Goal: Communication & Community: Answer question/provide support

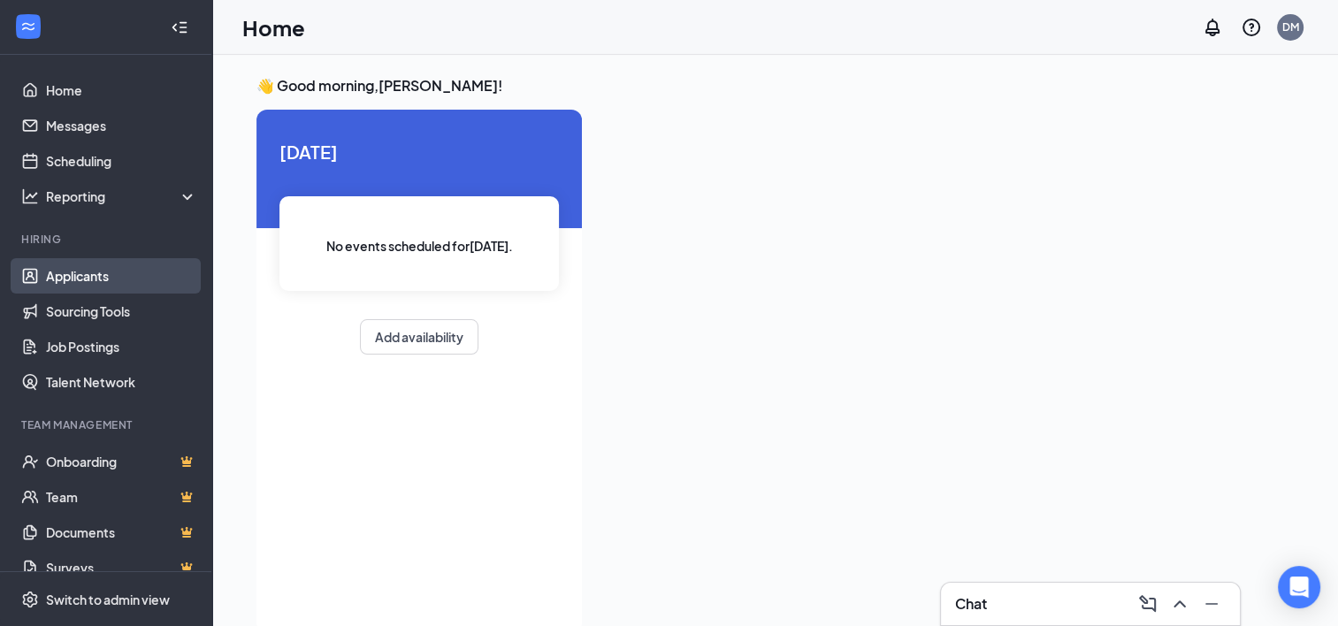
click at [91, 272] on link "Applicants" at bounding box center [121, 275] width 151 height 35
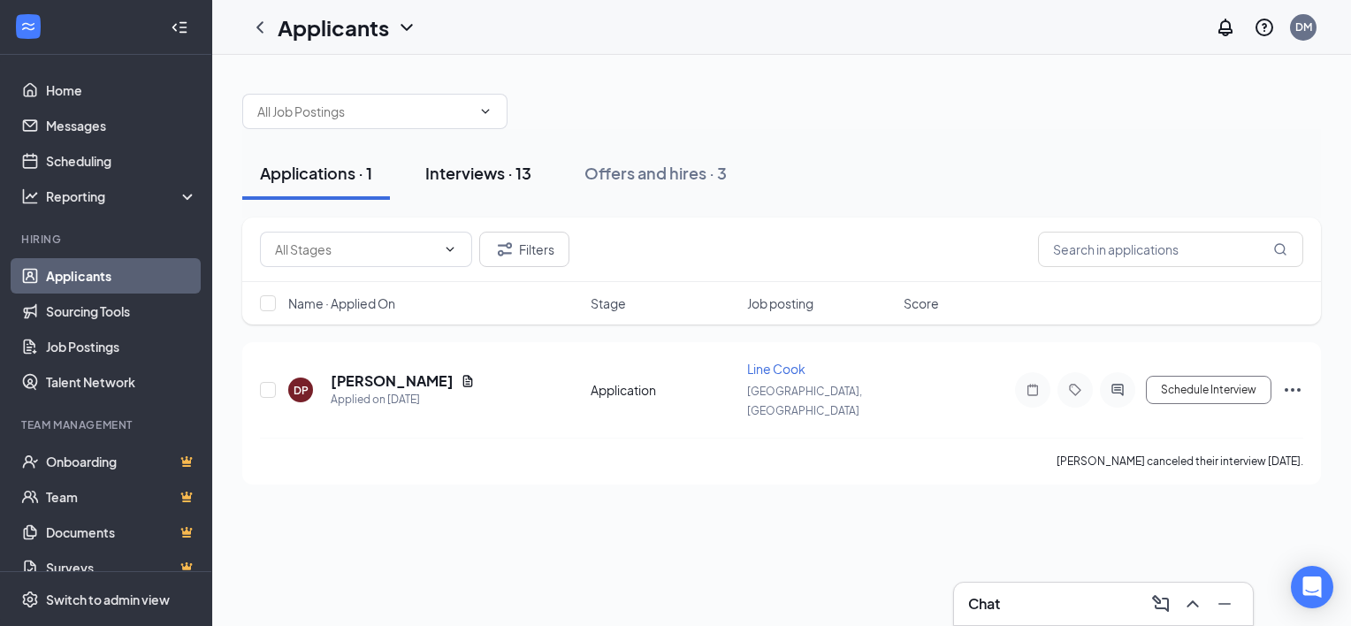
click at [495, 165] on div "Interviews · 13" at bounding box center [478, 173] width 106 height 22
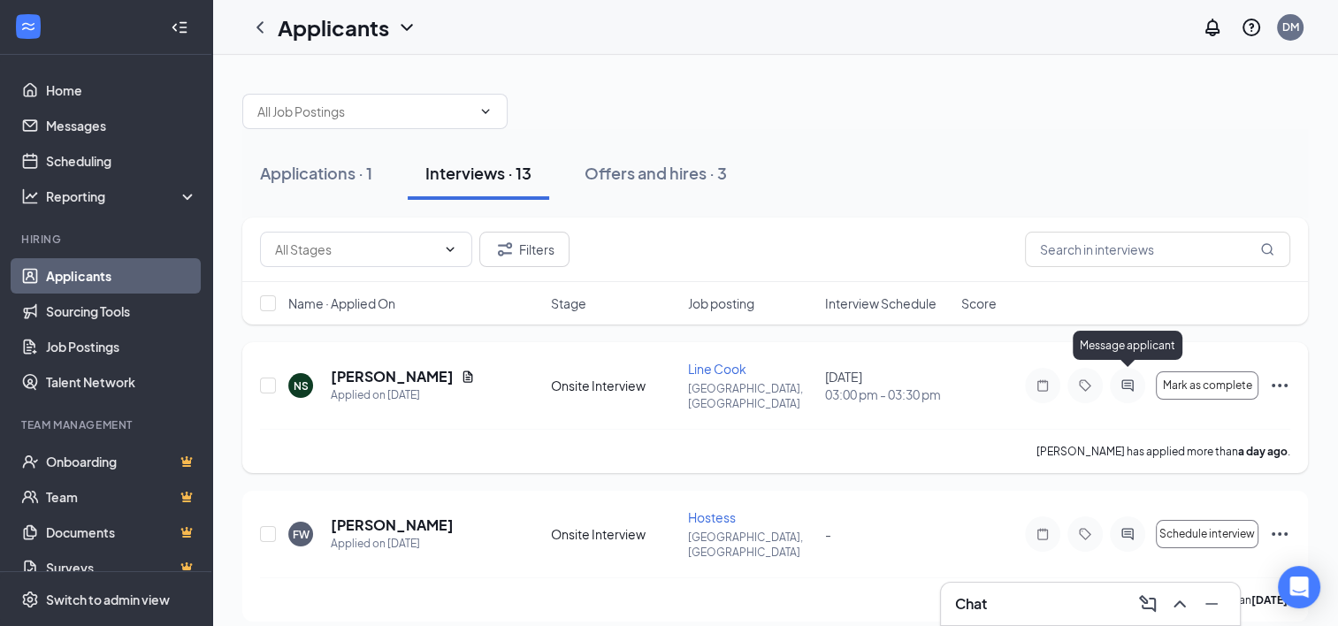
click at [1125, 369] on div at bounding box center [1127, 385] width 35 height 35
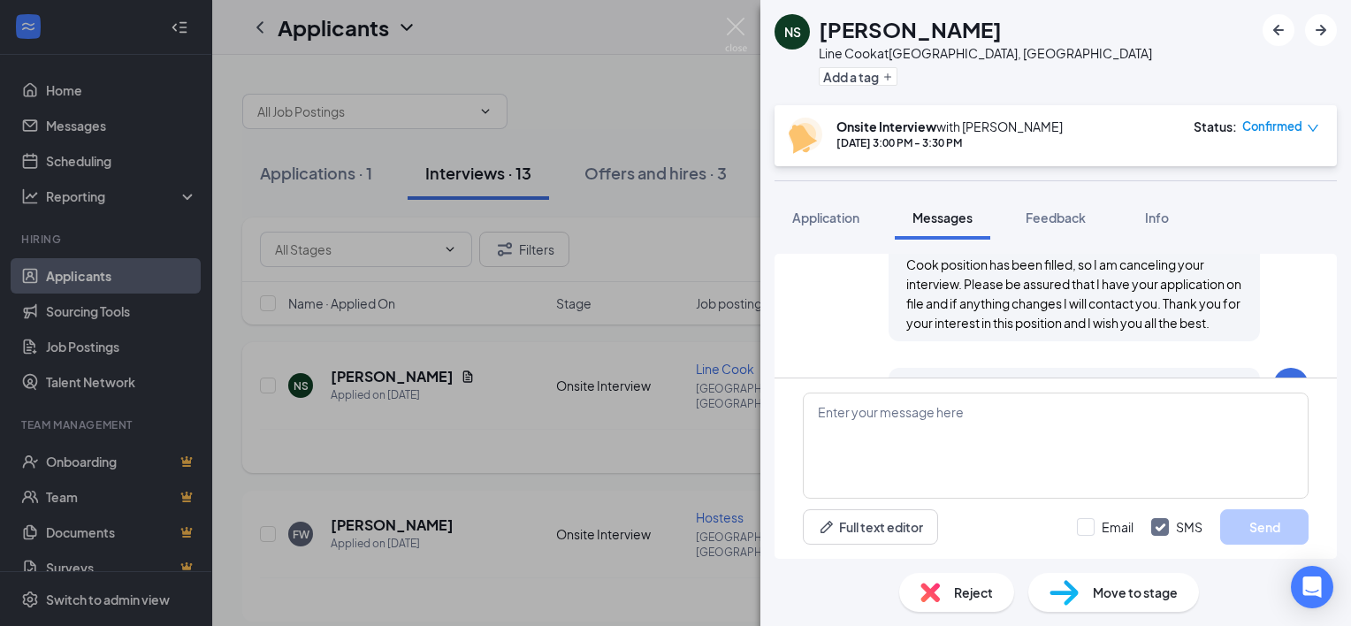
scroll to position [1032, 0]
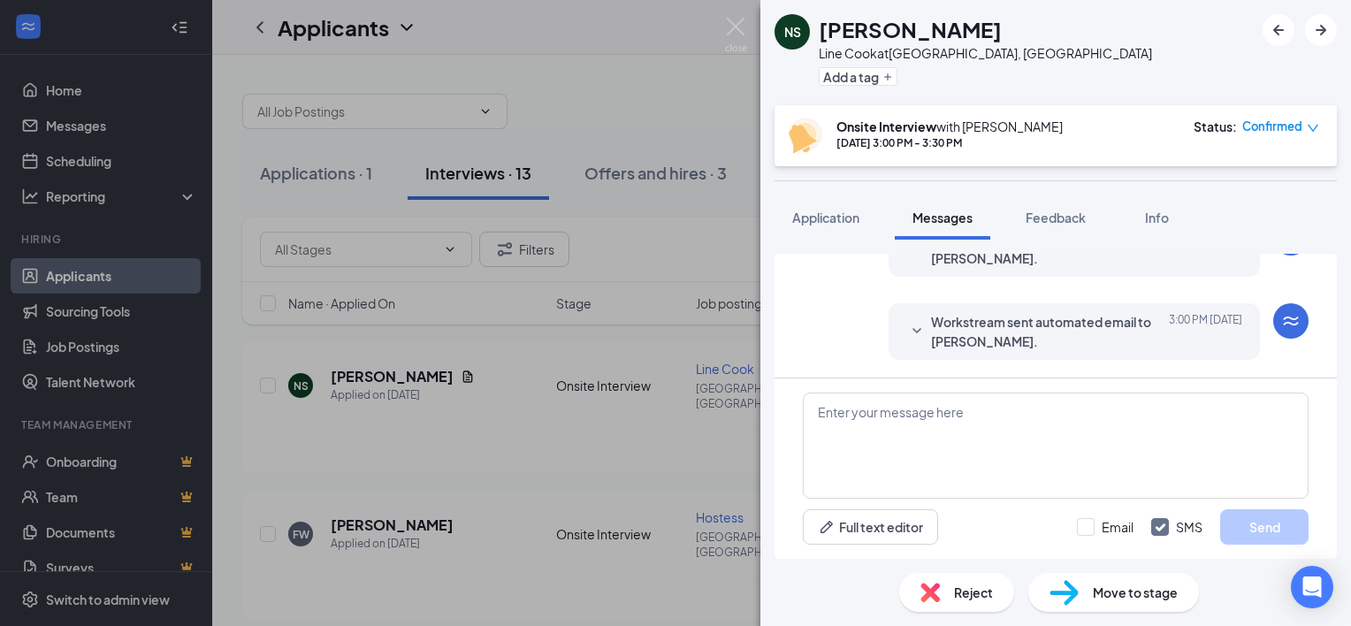
click at [1001, 317] on span "Workstream sent automated email to [PERSON_NAME]." at bounding box center [1047, 331] width 232 height 39
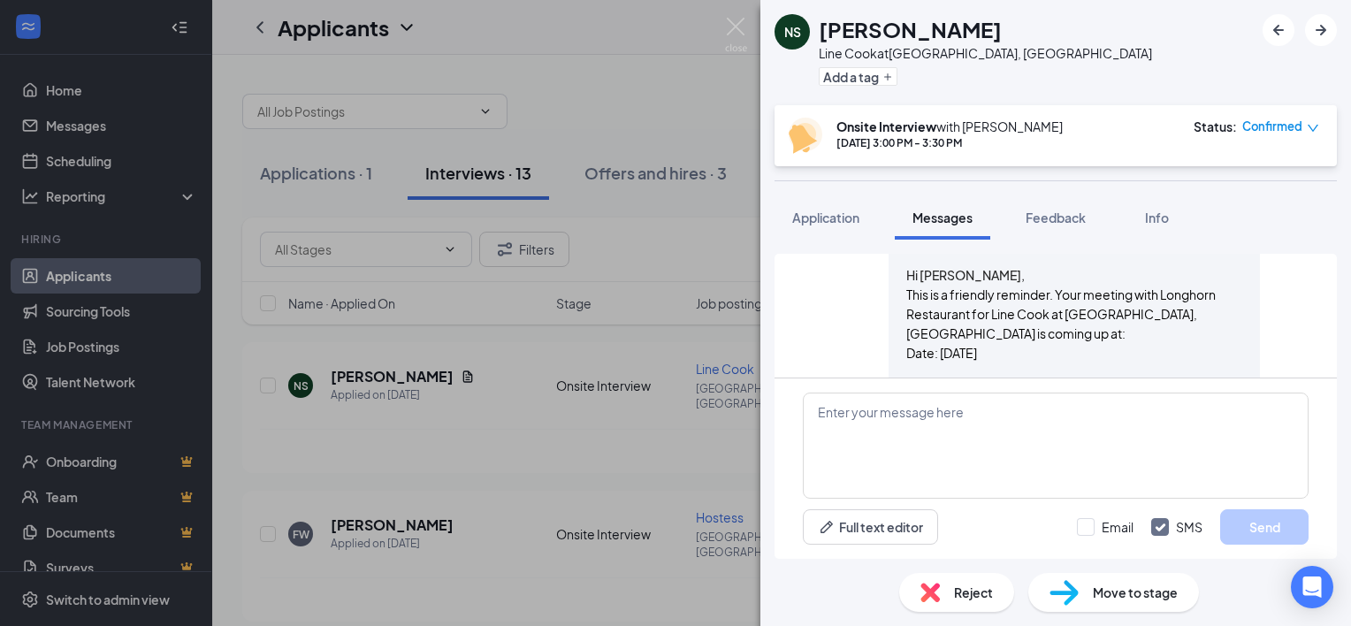
scroll to position [1120, 0]
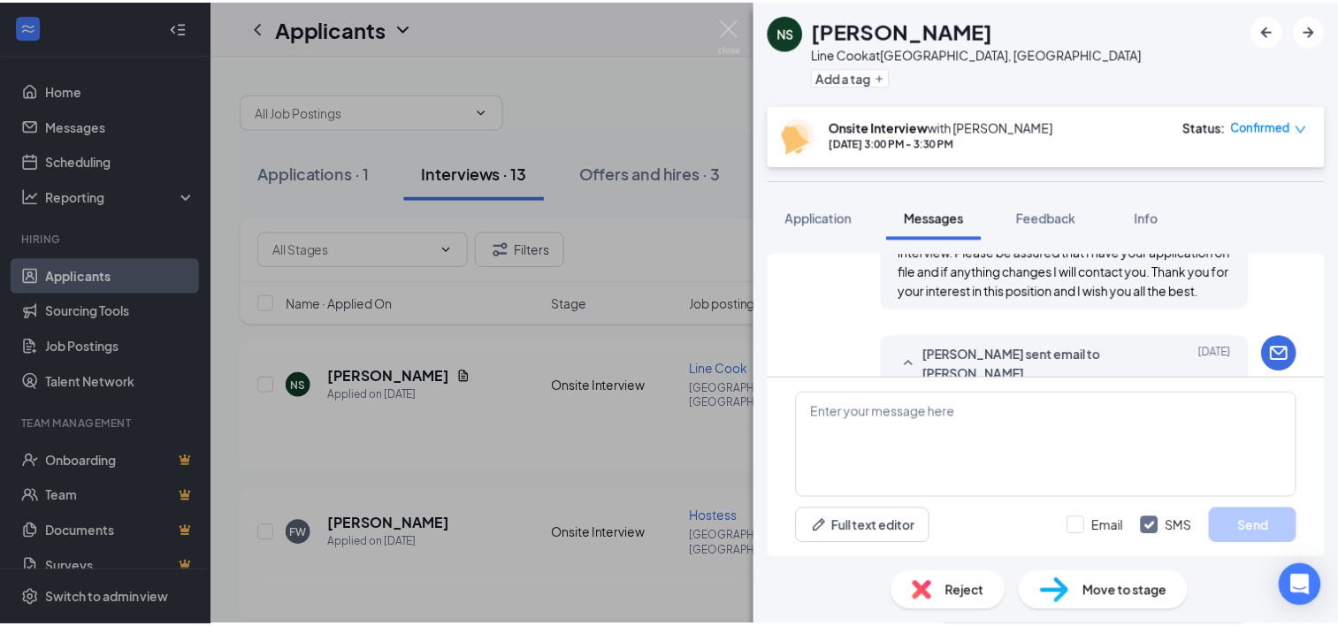
scroll to position [637, 0]
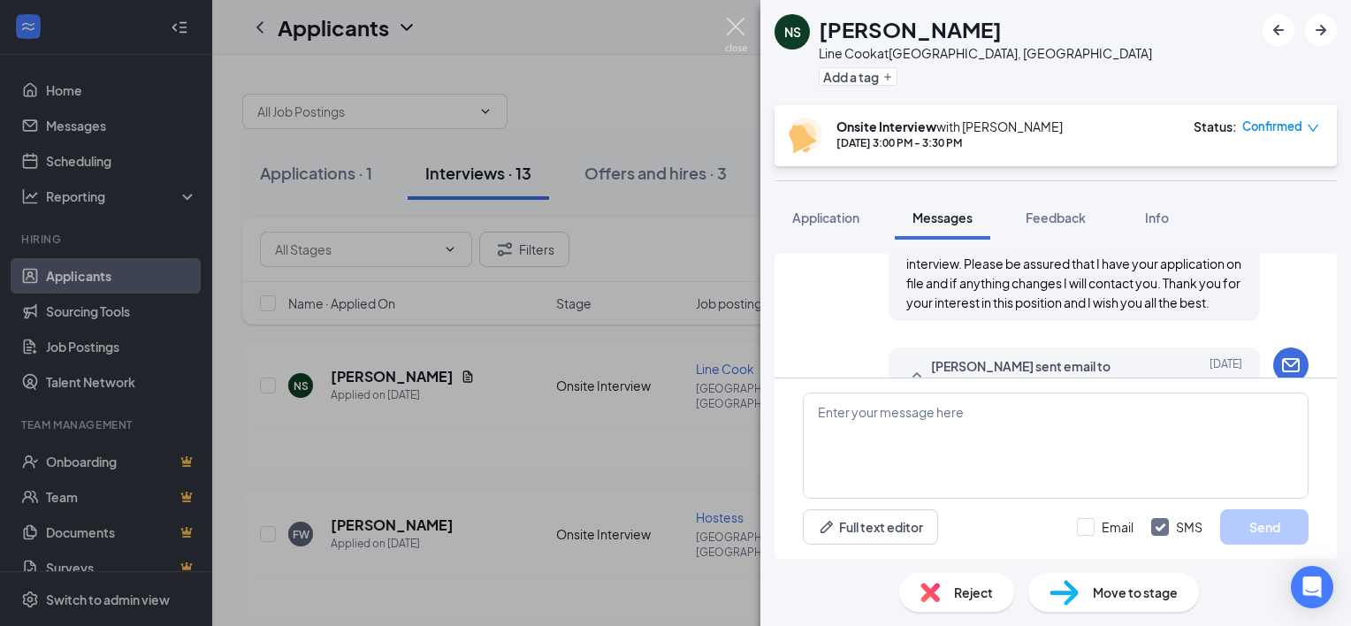
click at [737, 21] on img at bounding box center [736, 35] width 22 height 34
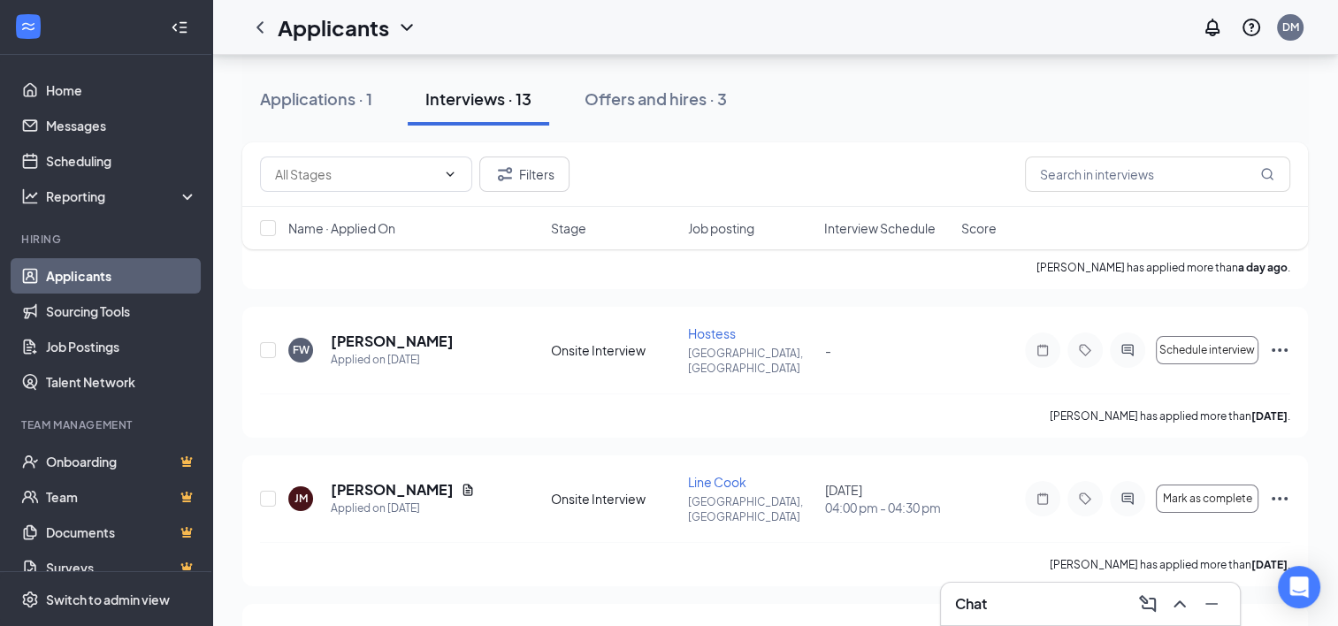
scroll to position [177, 0]
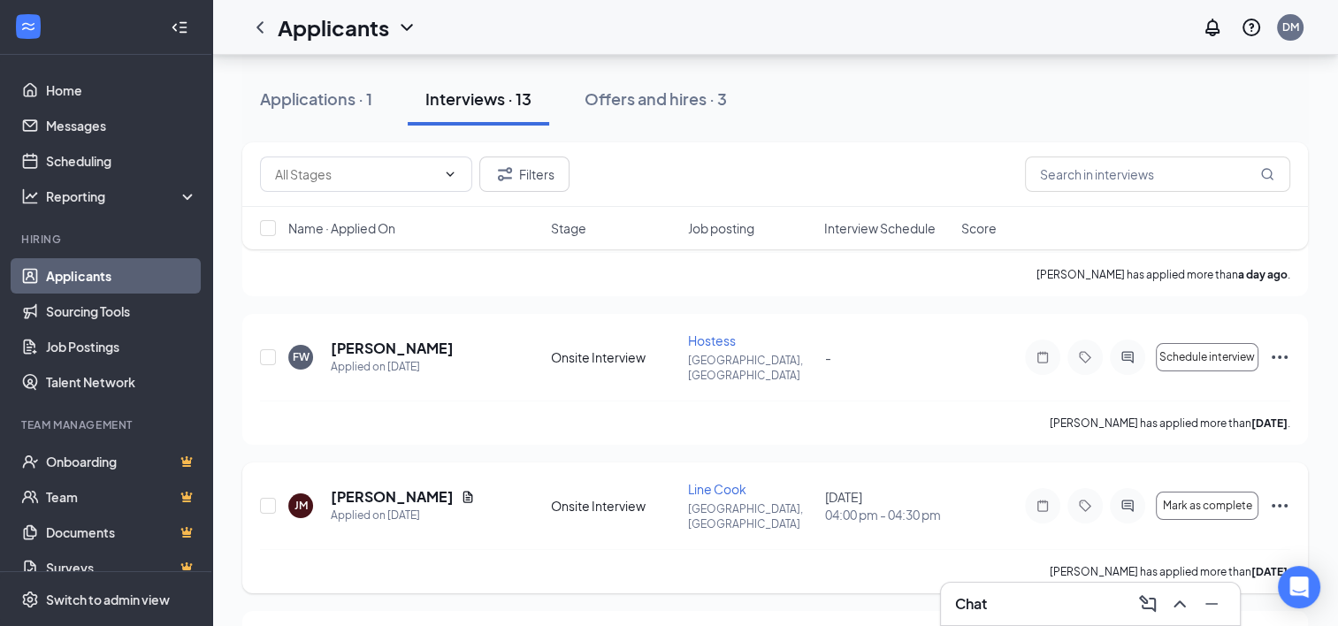
click at [1277, 495] on icon "Ellipses" at bounding box center [1279, 505] width 21 height 21
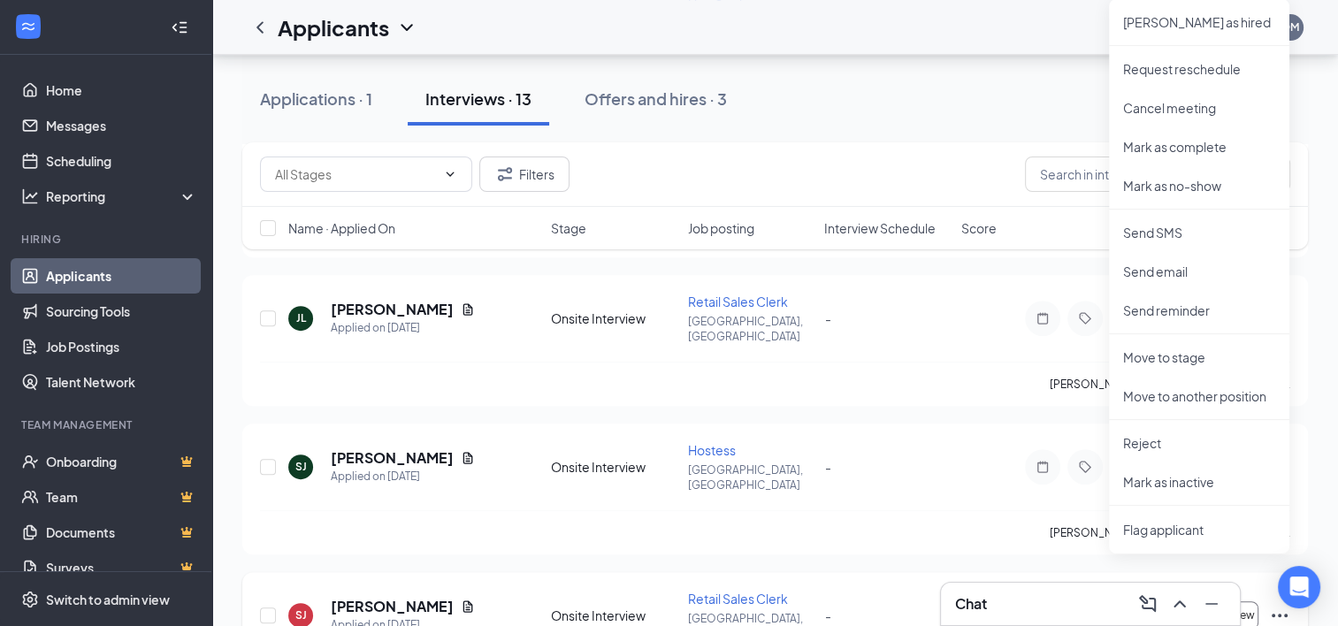
scroll to position [707, 0]
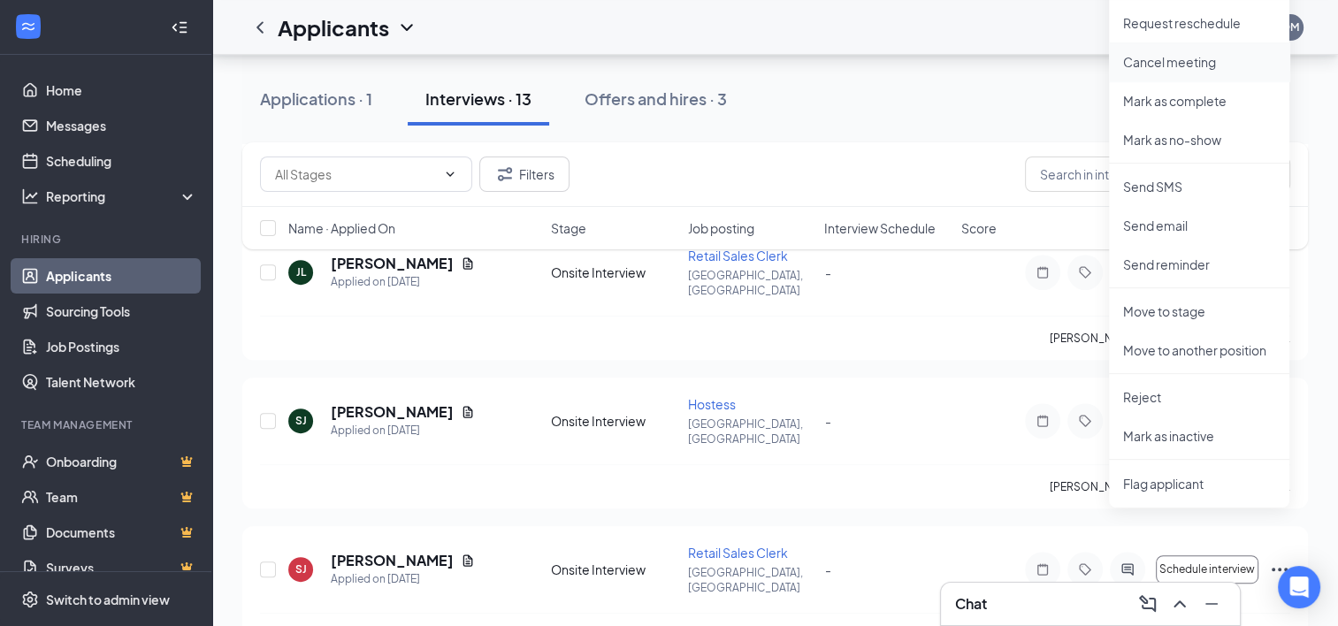
click at [1173, 62] on p "Cancel meeting" at bounding box center [1199, 62] width 152 height 18
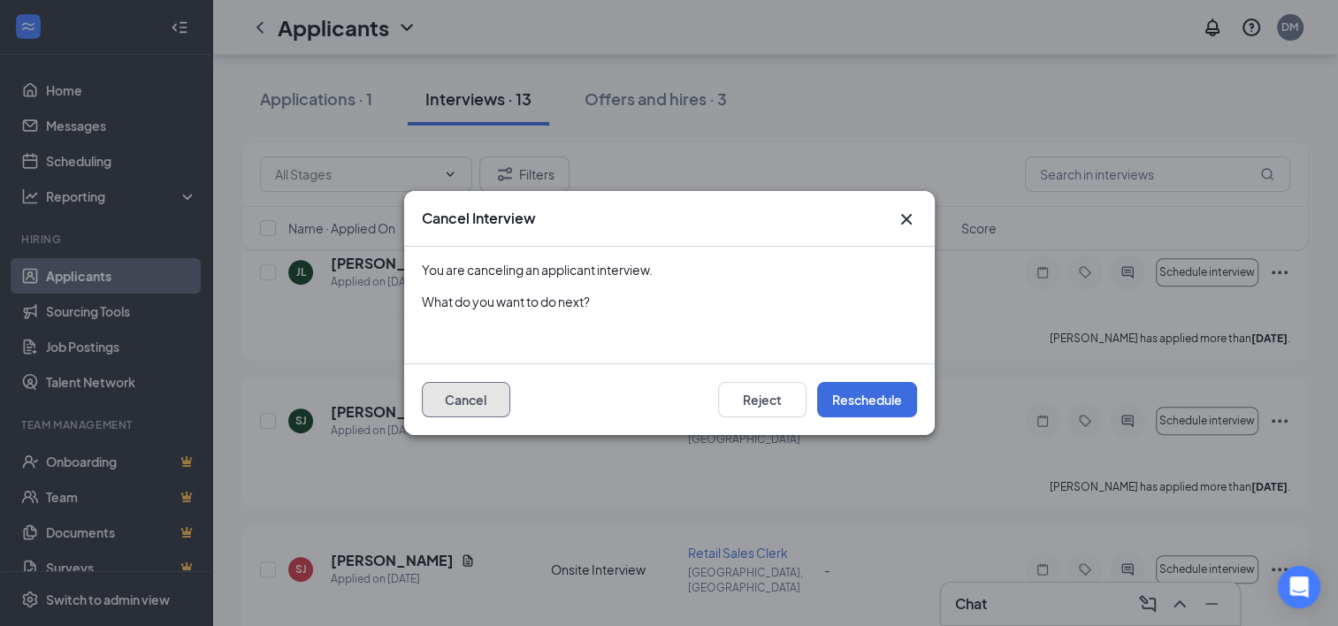
click at [450, 406] on button "Cancel" at bounding box center [466, 399] width 88 height 35
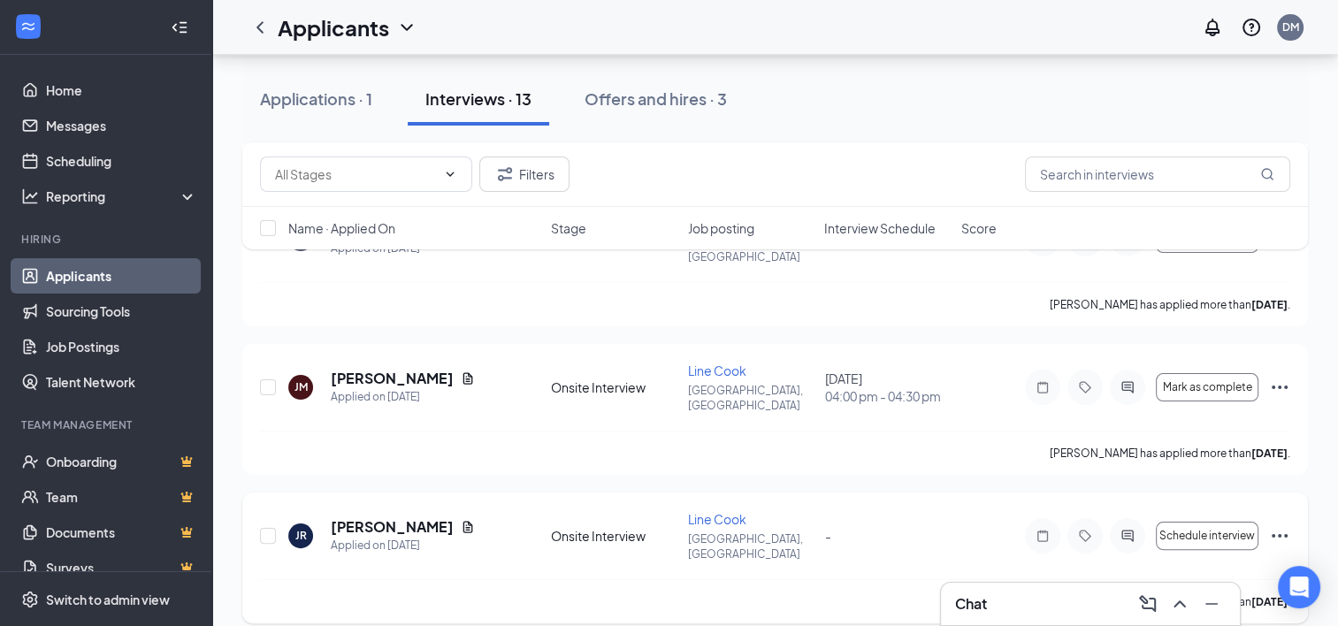
scroll to position [265, 0]
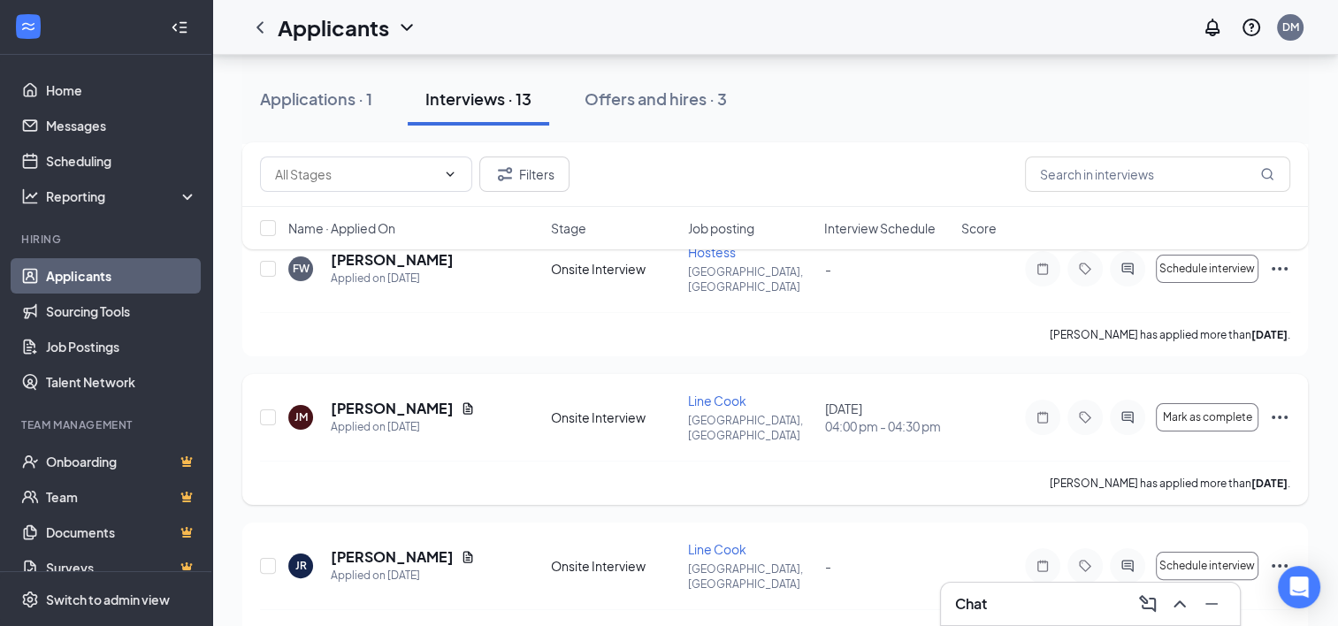
click at [1286, 407] on icon "Ellipses" at bounding box center [1279, 417] width 21 height 21
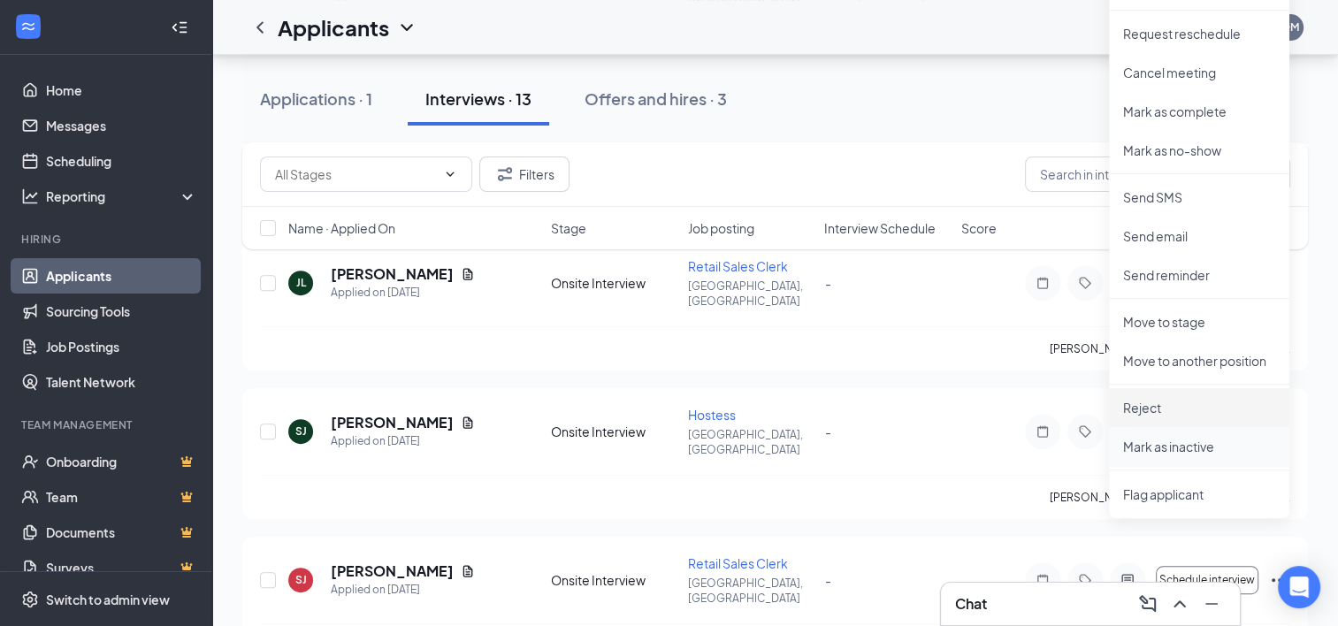
scroll to position [707, 0]
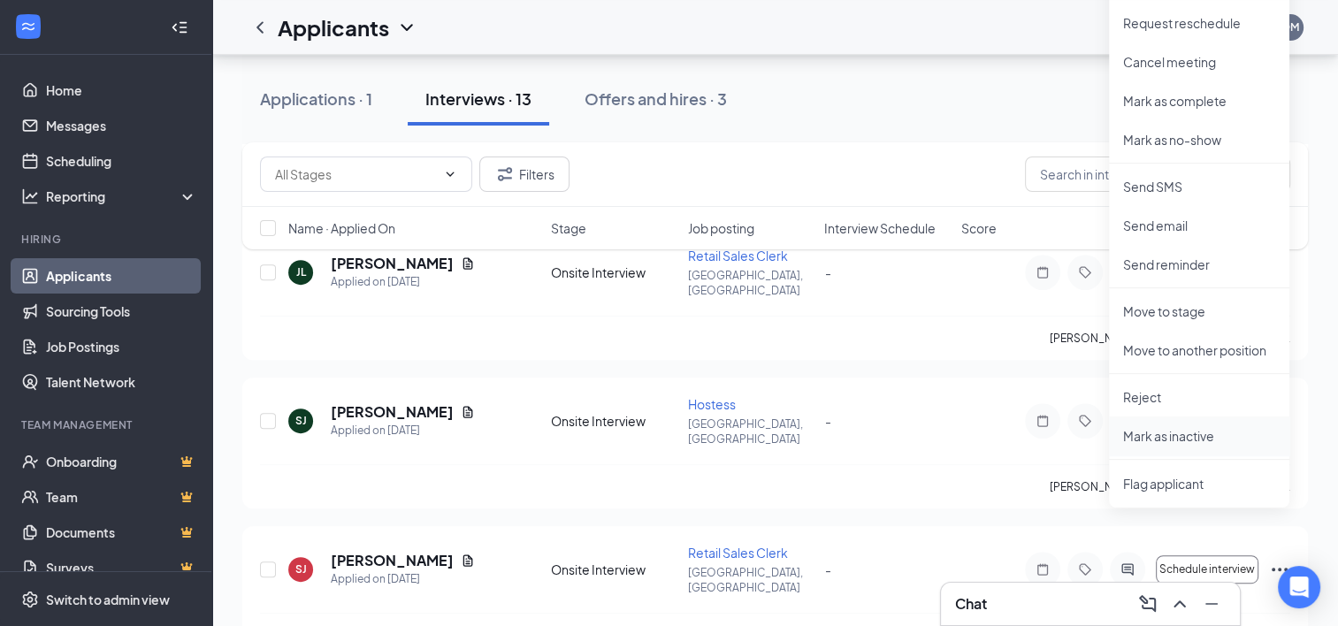
click at [1193, 439] on p "Mark as inactive" at bounding box center [1199, 436] width 152 height 18
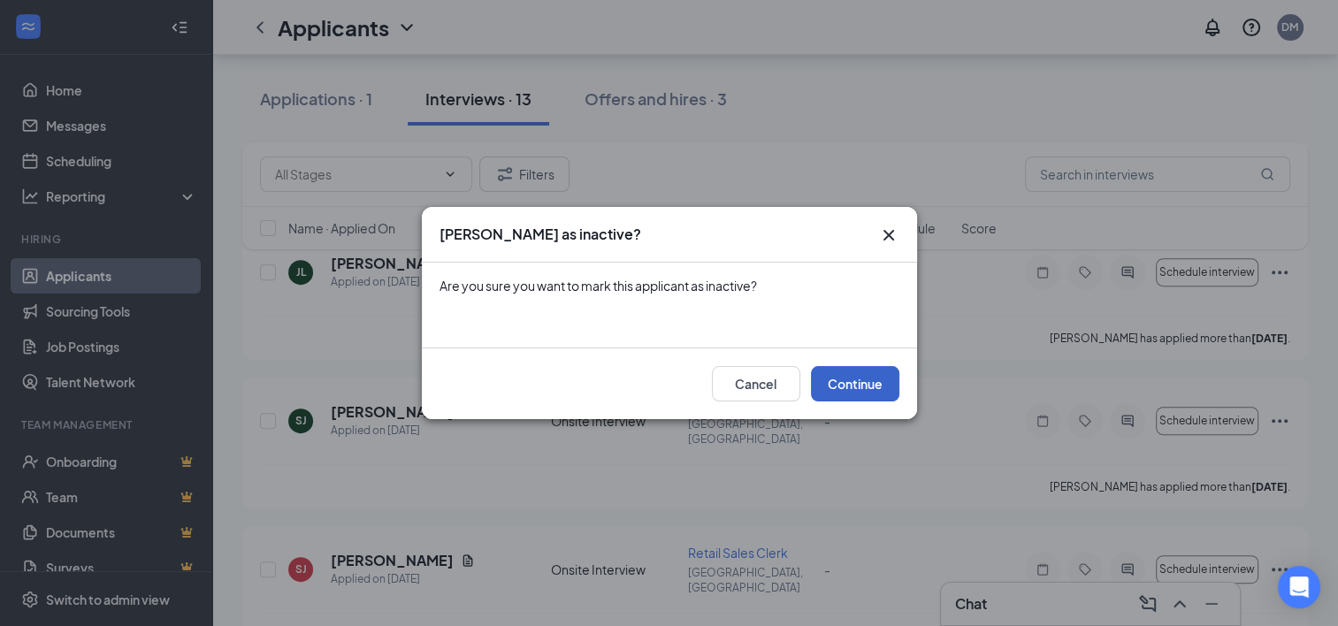
click at [845, 385] on button "Continue" at bounding box center [855, 383] width 88 height 35
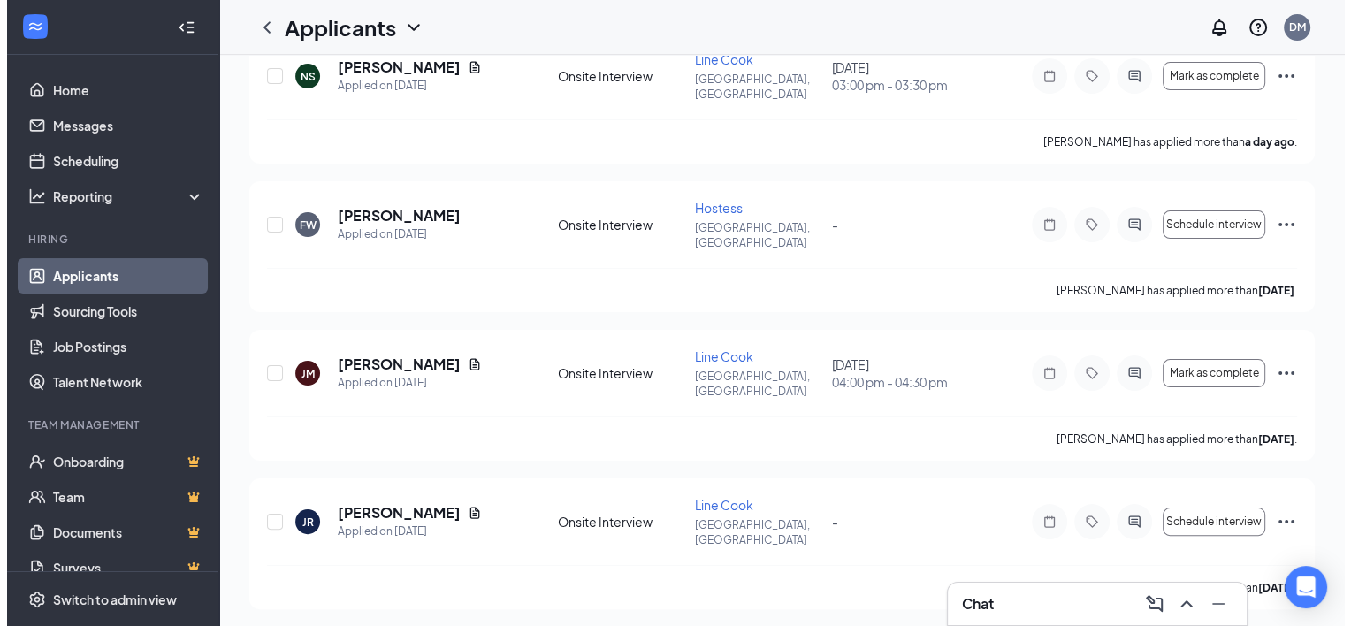
scroll to position [0, 0]
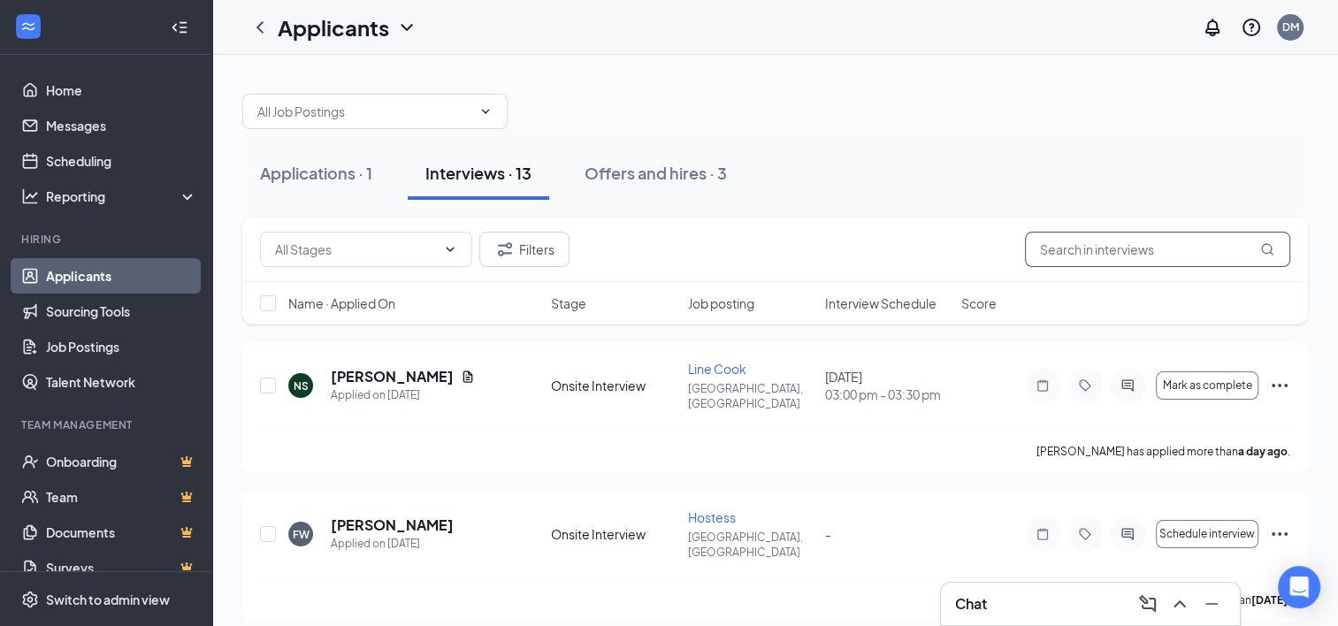
click at [1263, 249] on icon "MagnifyingGlass" at bounding box center [1267, 249] width 14 height 14
click at [1178, 251] on input "text" at bounding box center [1157, 249] width 265 height 35
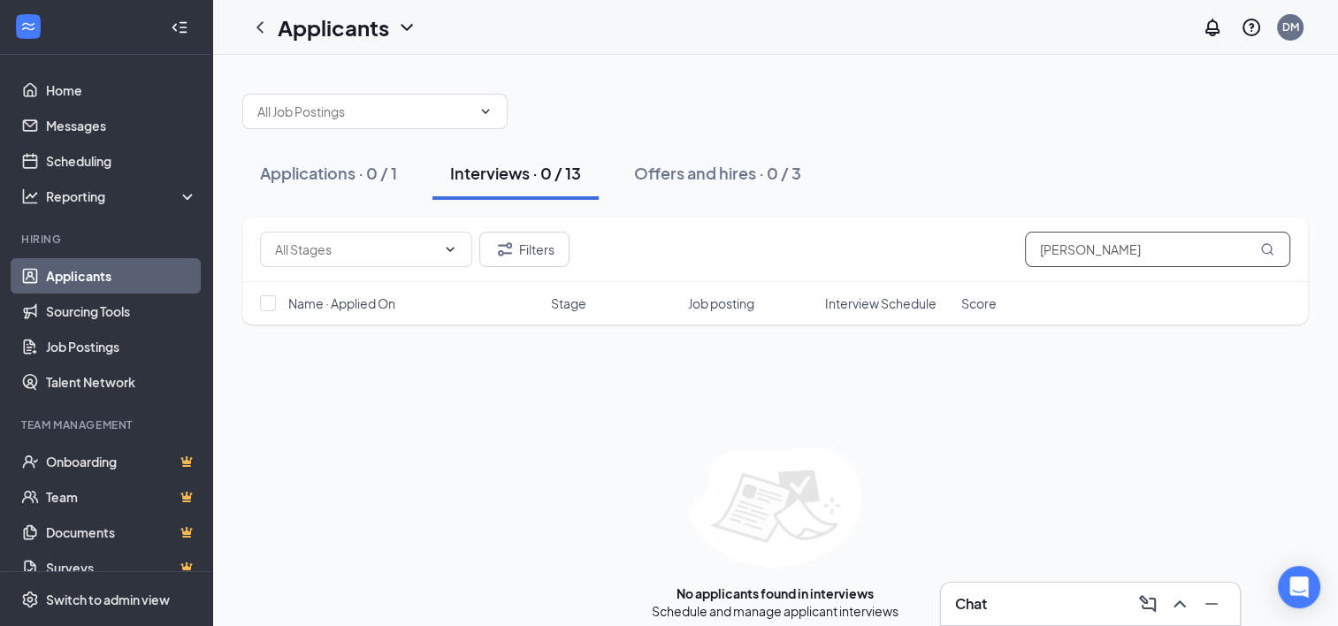
type input "justin harper"
click at [1068, 334] on div "Filters justin harper Name · Applied On Stage Job posting Interview Schedule Sc…" at bounding box center [775, 280] width 1066 height 125
click at [65, 119] on link "Messages" at bounding box center [121, 125] width 151 height 35
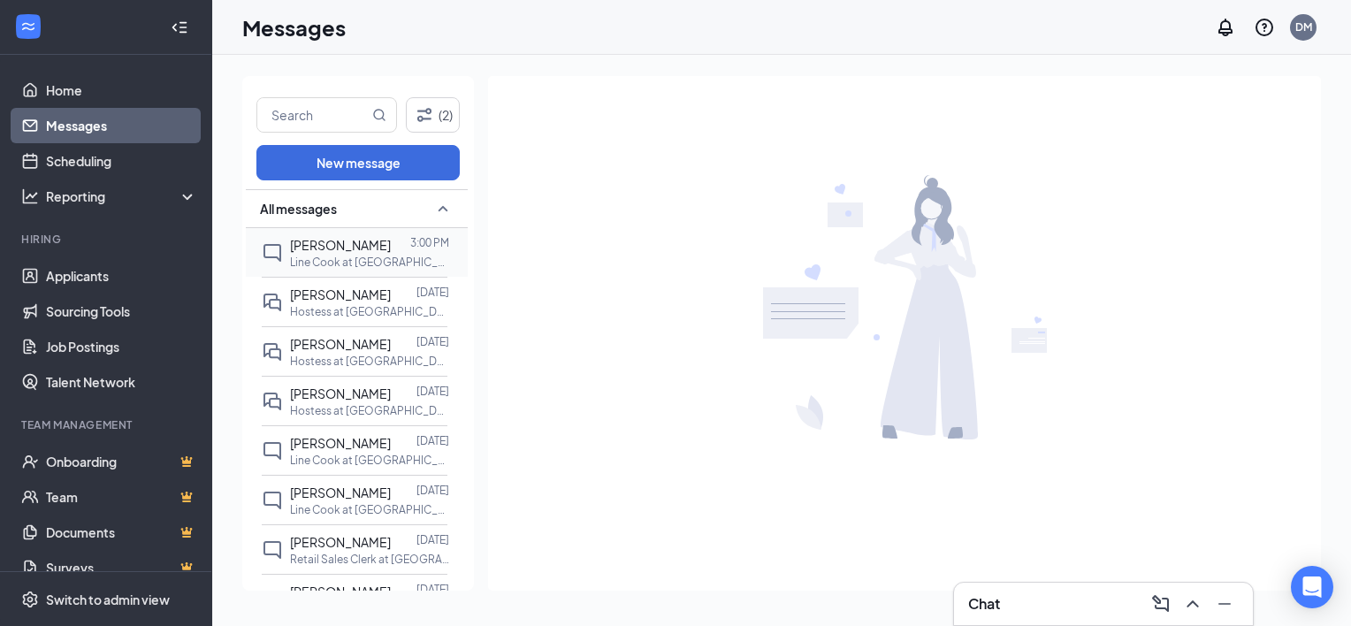
click at [325, 253] on span "[PERSON_NAME]" at bounding box center [340, 245] width 101 height 16
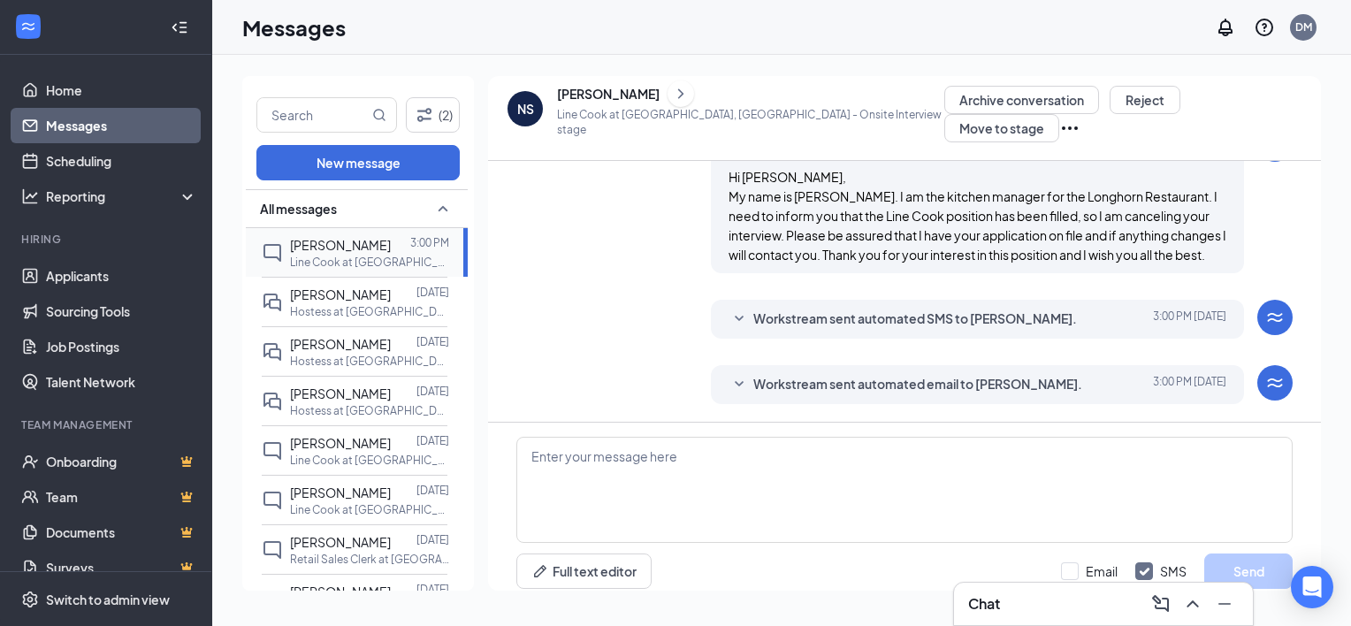
scroll to position [676, 0]
click at [329, 255] on div "[PERSON_NAME]" at bounding box center [340, 244] width 101 height 19
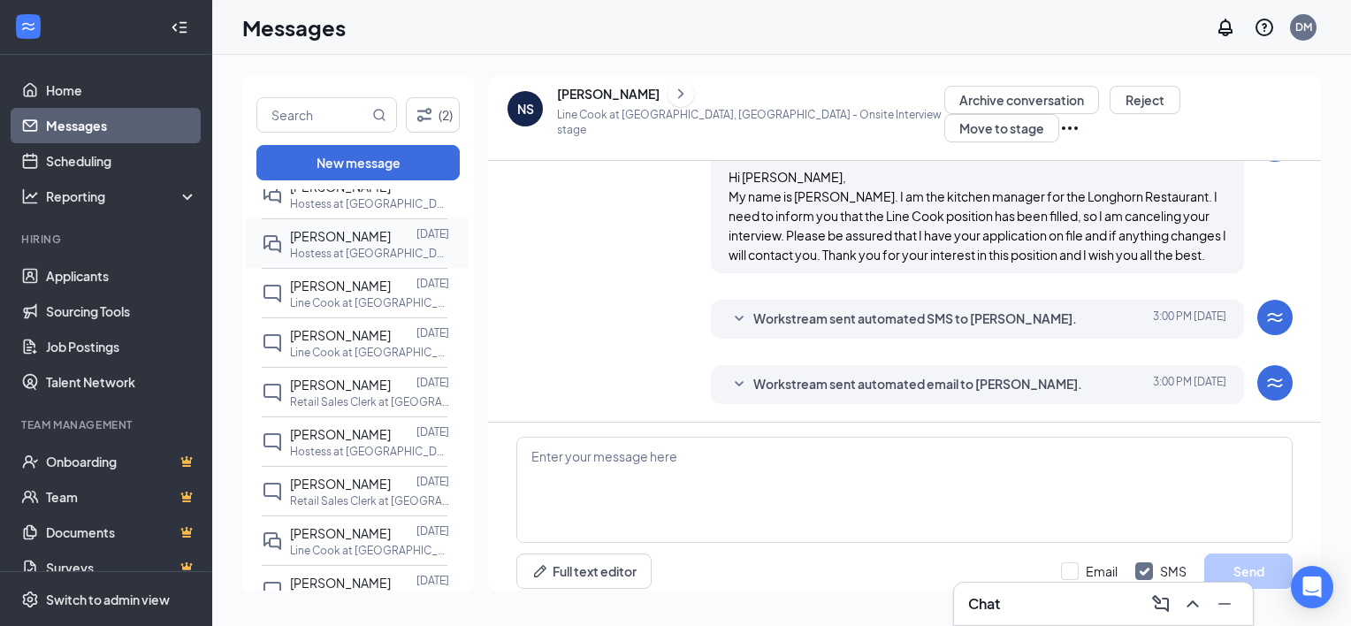
scroll to position [0, 0]
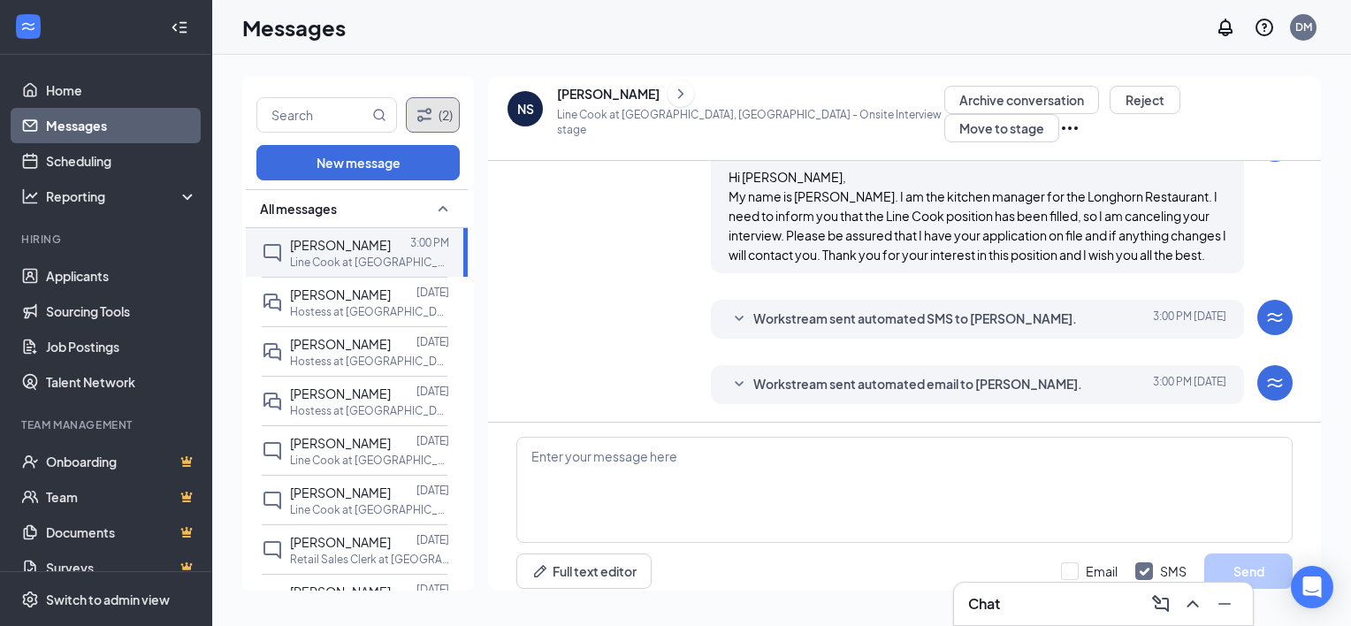
click at [432, 109] on icon "Filter" at bounding box center [424, 114] width 21 height 21
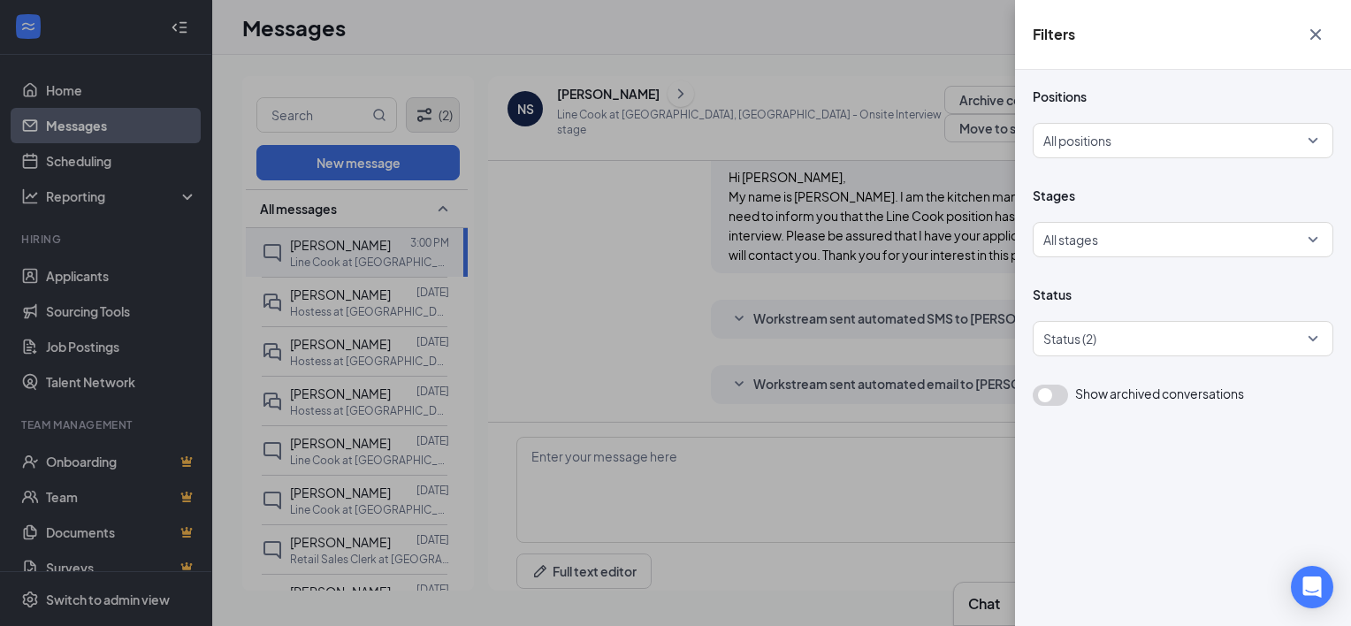
click at [432, 109] on div "Filters Positions All positions Stages All stages Status Status (2) Show archiv…" at bounding box center [675, 313] width 1351 height 626
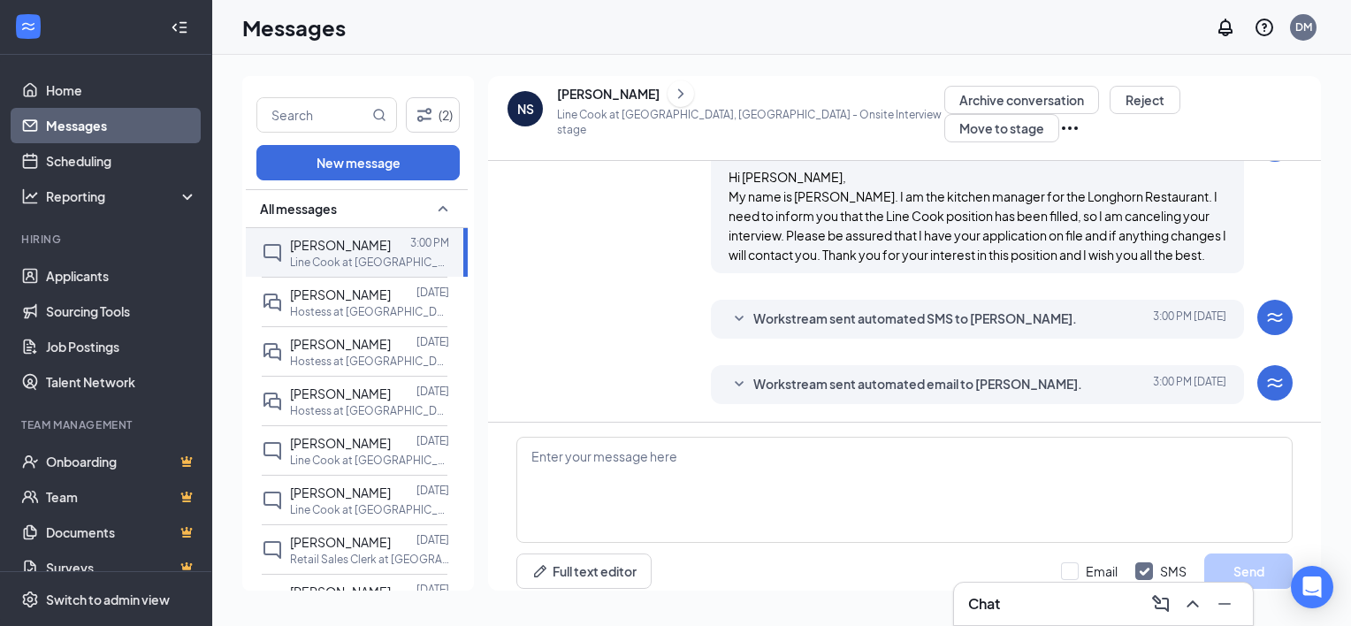
click at [1081, 118] on icon "Ellipses" at bounding box center [1069, 128] width 21 height 21
click at [128, 123] on link "Messages" at bounding box center [121, 125] width 151 height 35
click at [1224, 25] on icon "Notifications" at bounding box center [1225, 27] width 21 height 21
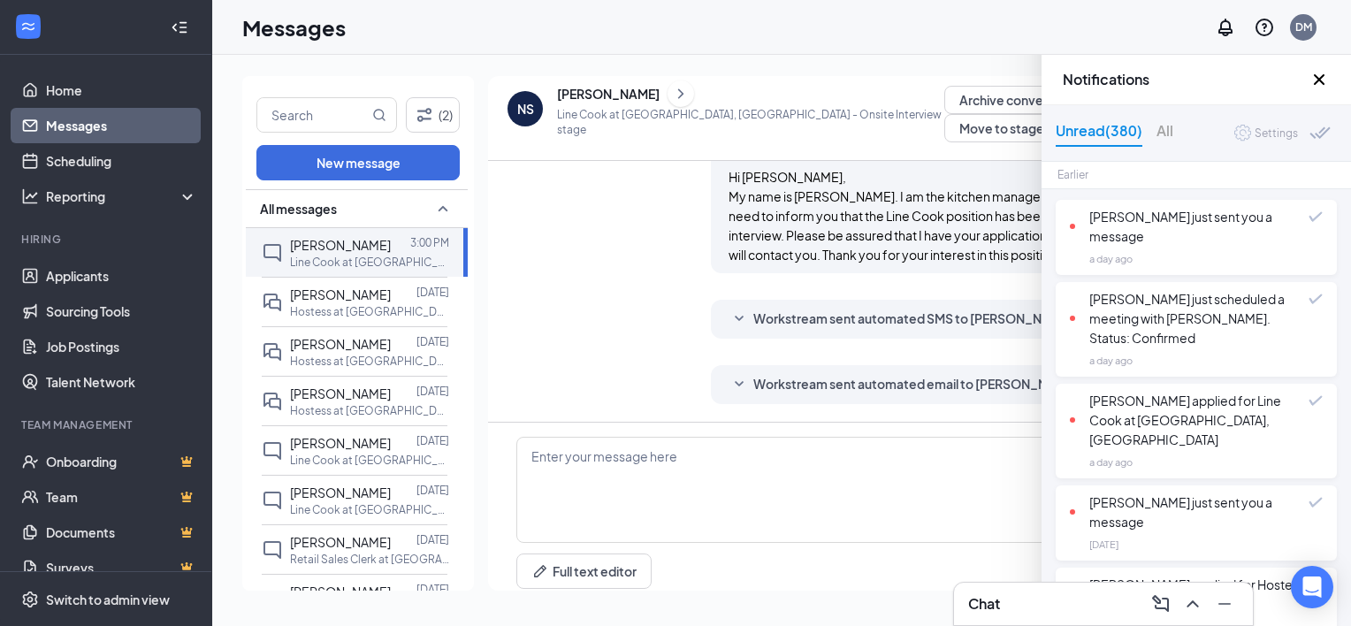
click at [1234, 134] on span "Settings" at bounding box center [1266, 133] width 64 height 17
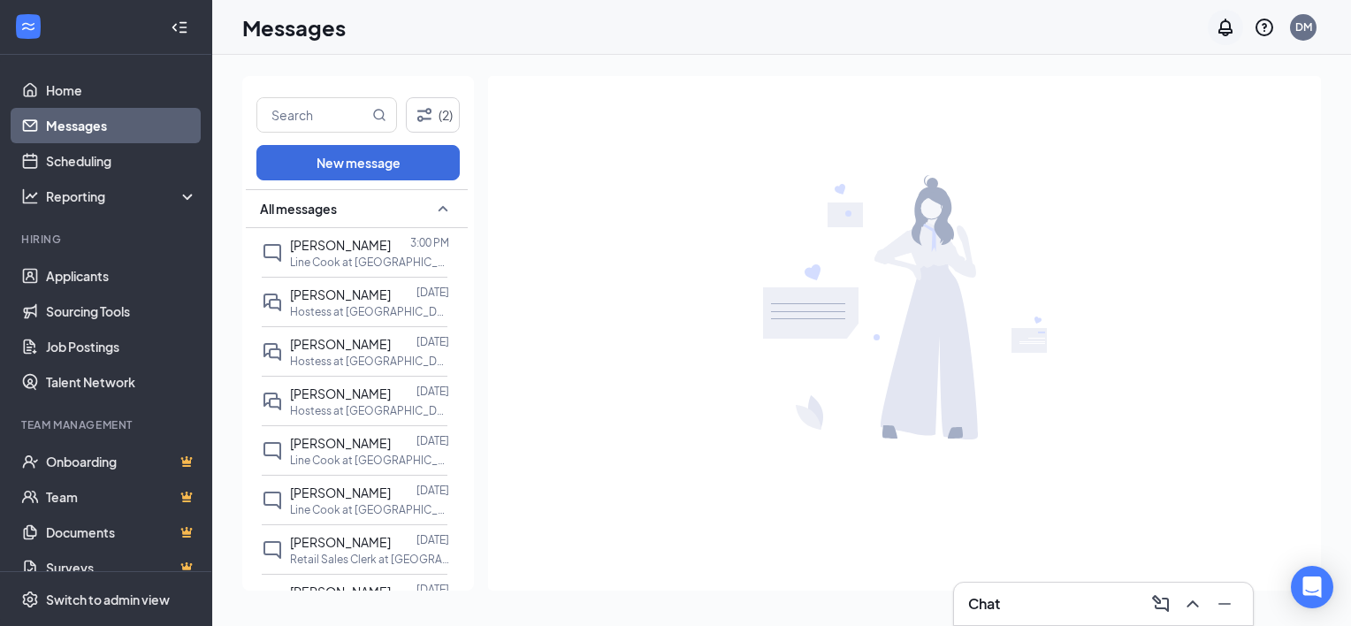
click at [1224, 27] on icon "Notifications" at bounding box center [1225, 27] width 21 height 21
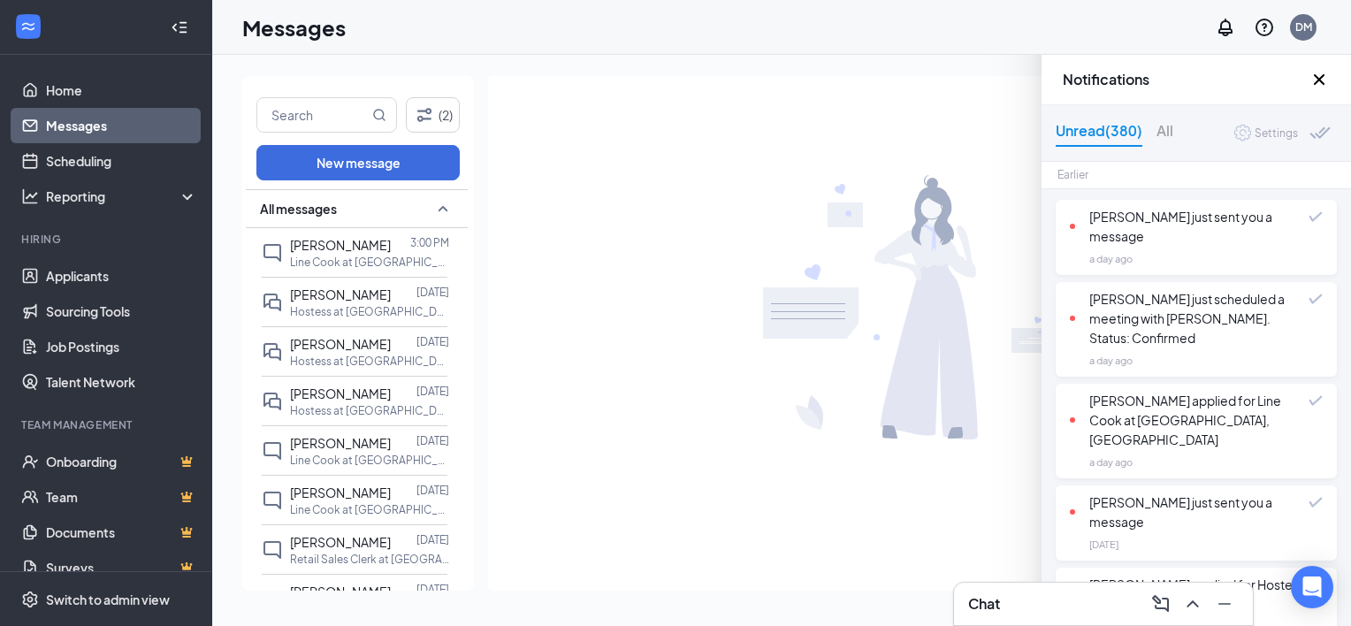
click at [1089, 131] on div "Unread (380)" at bounding box center [1099, 132] width 87 height 27
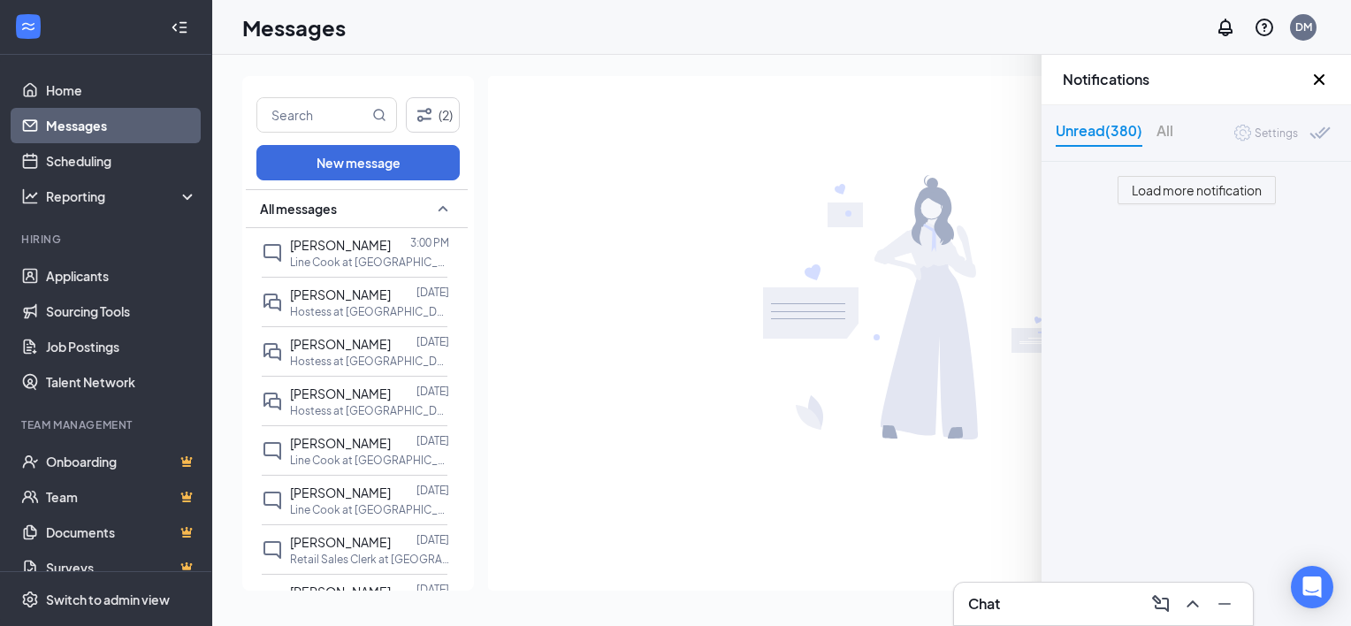
click at [1089, 131] on div "Unread (380)" at bounding box center [1099, 132] width 87 height 27
click at [1174, 191] on span "Load more notification" at bounding box center [1197, 189] width 130 height 19
click at [1160, 126] on div "All" at bounding box center [1165, 132] width 17 height 27
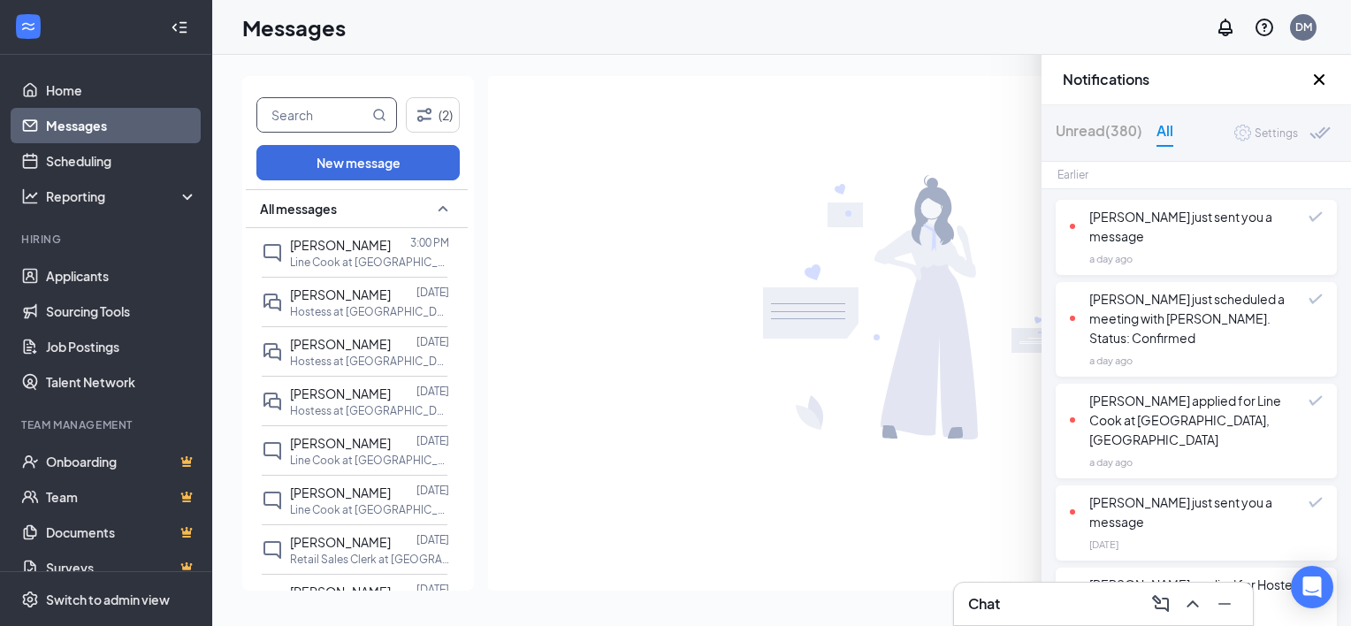
click at [357, 116] on input "text" at bounding box center [312, 115] width 111 height 34
type input "[EMAIL_ADDRESS][DOMAIN_NAME]"
click at [379, 112] on icon "MagnifyingGlass" at bounding box center [379, 115] width 14 height 14
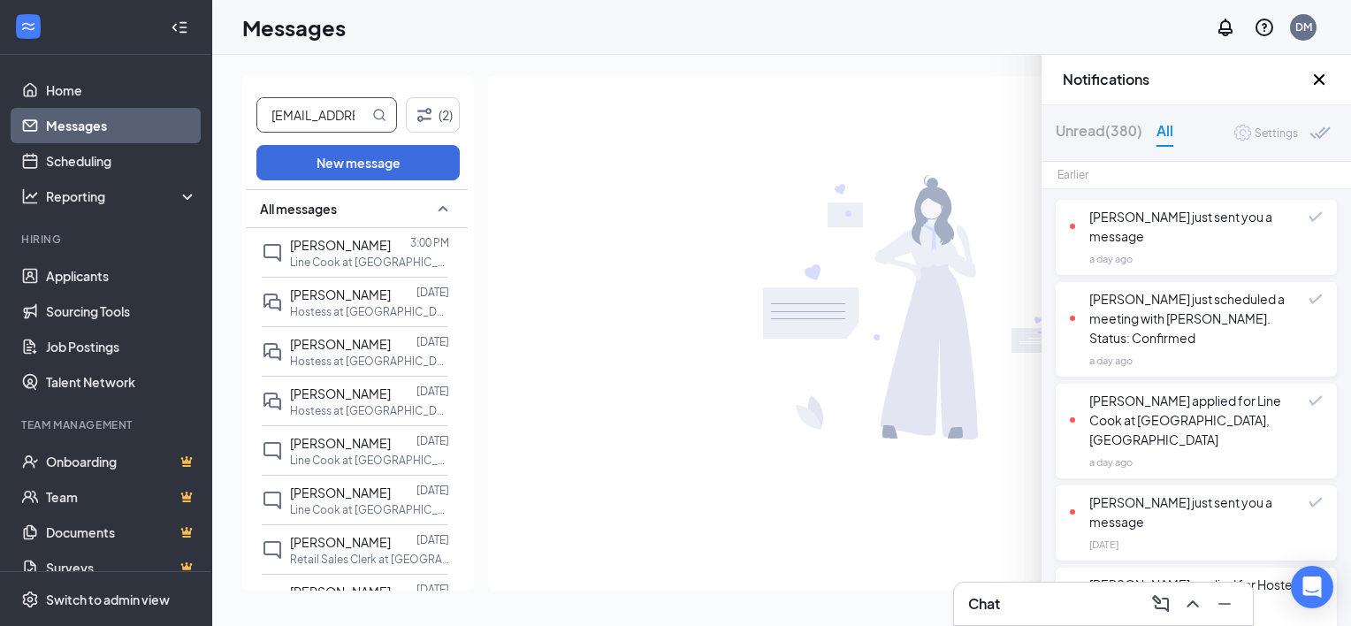
click at [378, 113] on icon "MagnifyingGlass" at bounding box center [379, 115] width 14 height 14
click at [406, 159] on button "New message" at bounding box center [357, 162] width 203 height 35
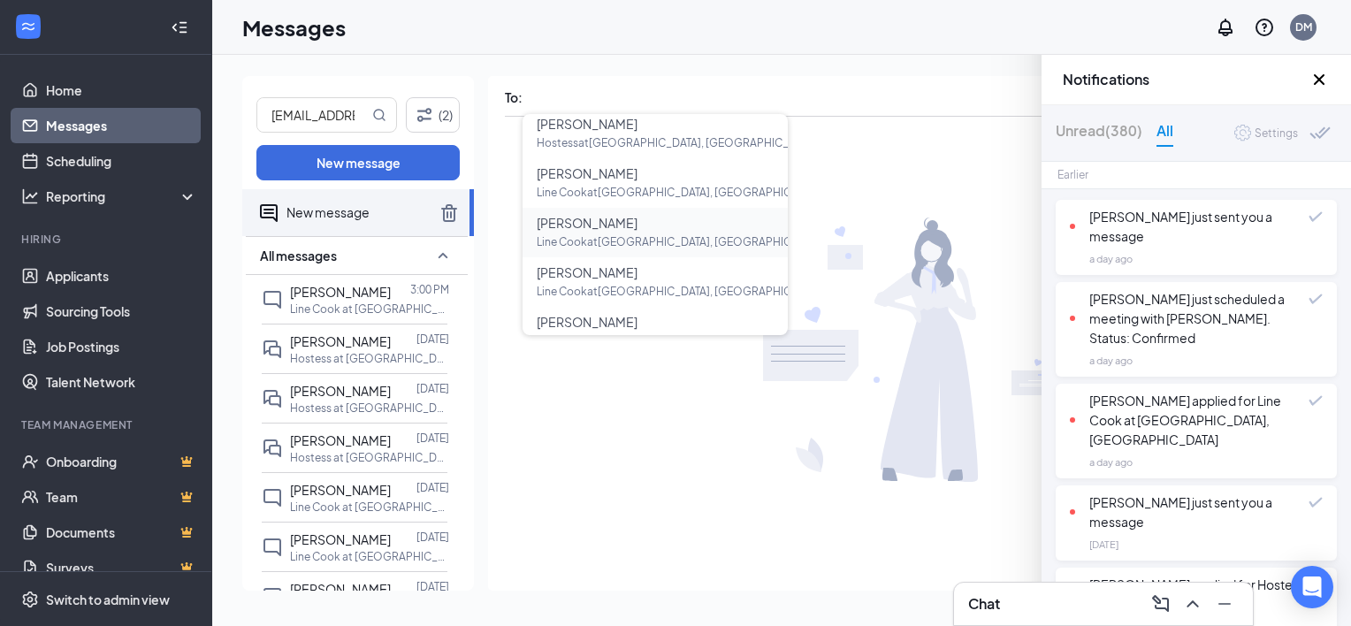
scroll to position [287, 0]
type input "[PERSON_NAME]"
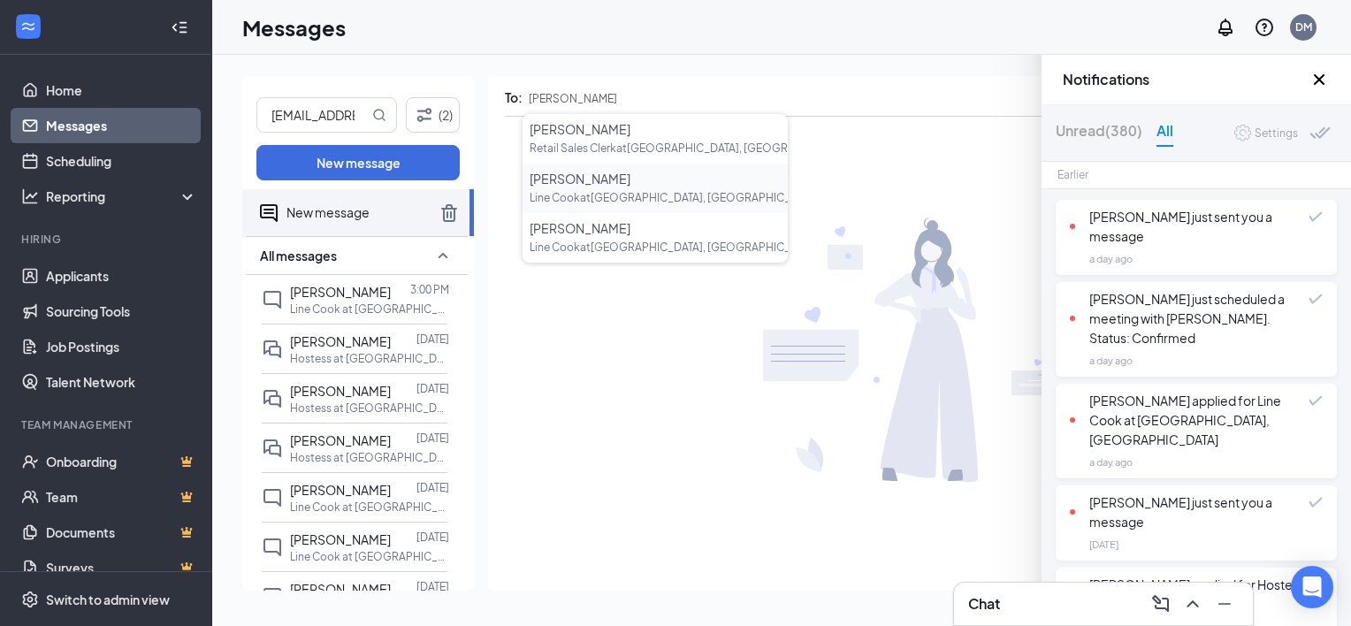
click at [571, 191] on span "Line Cook at [GEOGRAPHIC_DATA], [GEOGRAPHIC_DATA]" at bounding box center [675, 197] width 290 height 13
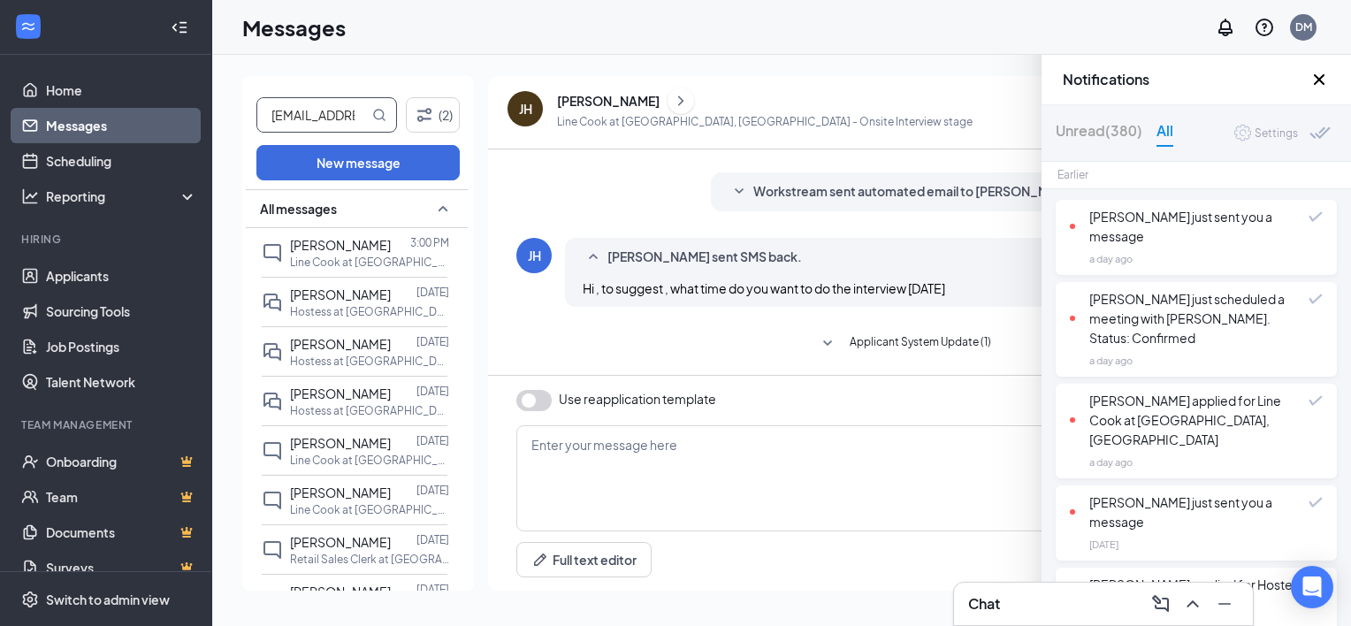
drag, startPoint x: 357, startPoint y: 111, endPoint x: 241, endPoint y: 85, distance: 119.7
click at [241, 85] on div "[EMAIL_ADDRESS][DOMAIN_NAME] (2) New message All messages [PERSON_NAME] 3:00 PM…" at bounding box center [781, 340] width 1139 height 571
type input "4@[DOMAIN_NAME]"
drag, startPoint x: 355, startPoint y: 113, endPoint x: 204, endPoint y: 88, distance: 153.4
click at [204, 88] on div "Home Messages Scheduling Reporting Hiring Applicants Sourcing Tools Job Posting…" at bounding box center [675, 313] width 1351 height 626
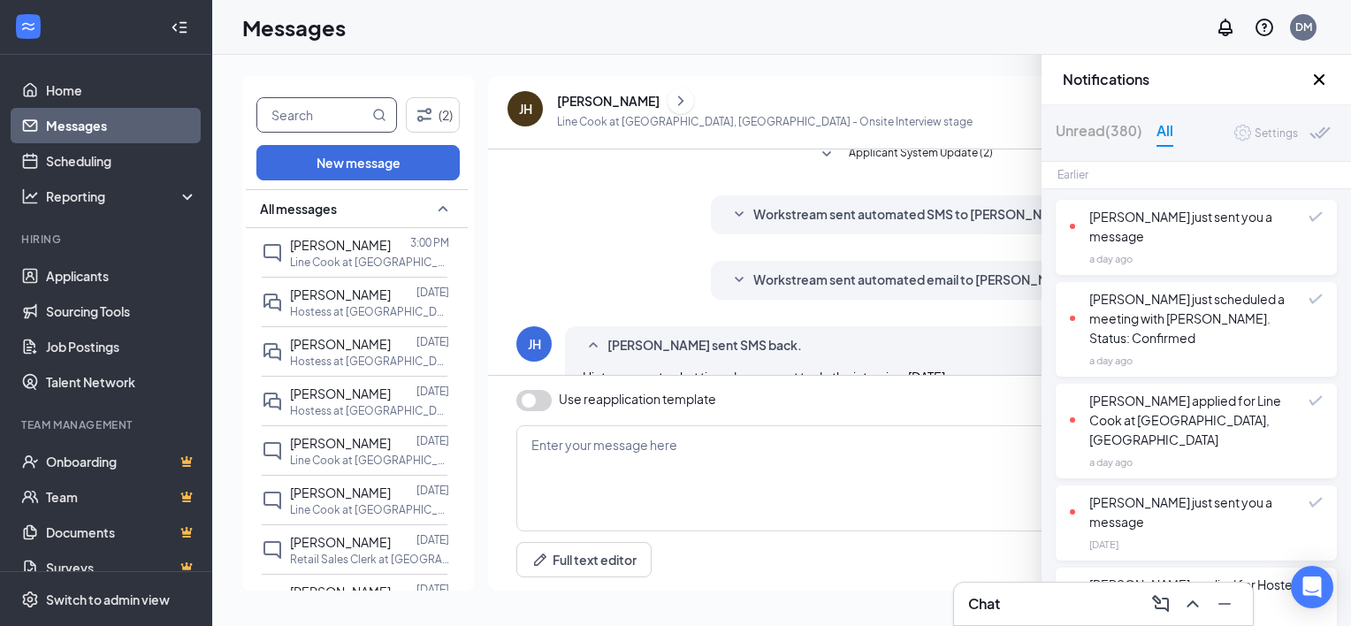
scroll to position [103, 0]
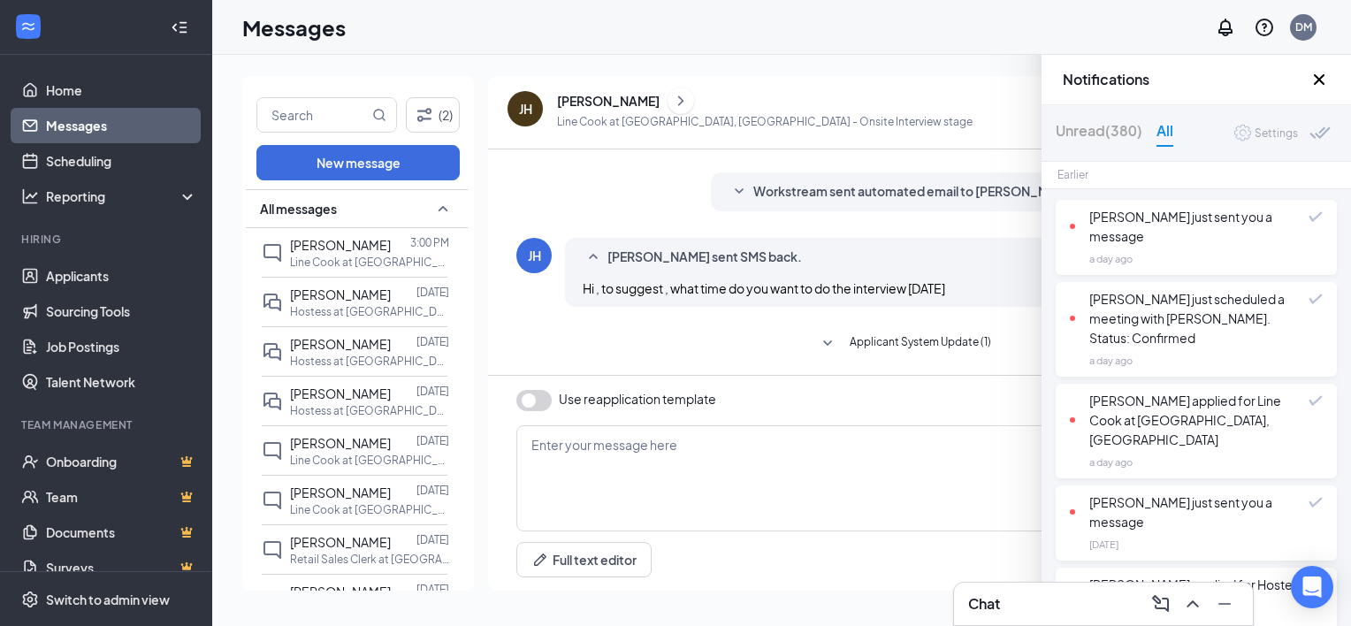
click at [913, 343] on span "Applicant System Update (1)" at bounding box center [920, 343] width 141 height 21
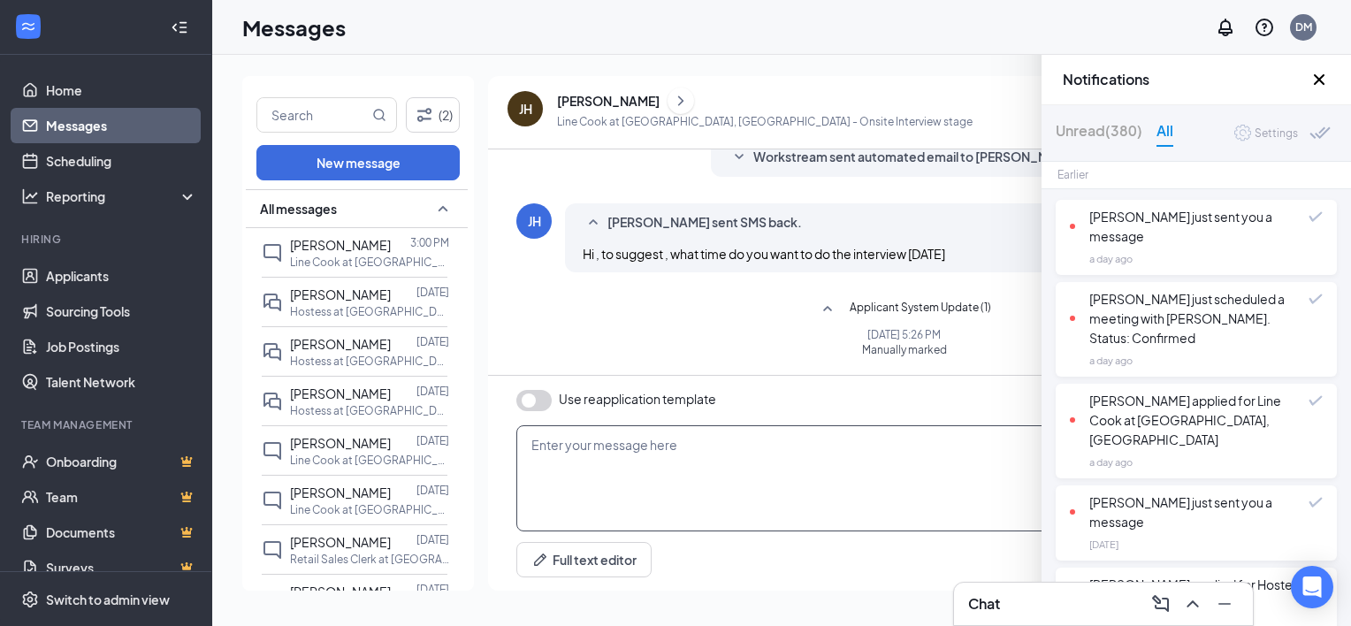
click at [554, 447] on textarea at bounding box center [904, 478] width 776 height 106
click at [758, 459] on textarea "Hi [PERSON_NAME], Thank you in your interest in the Prep" at bounding box center [904, 478] width 776 height 106
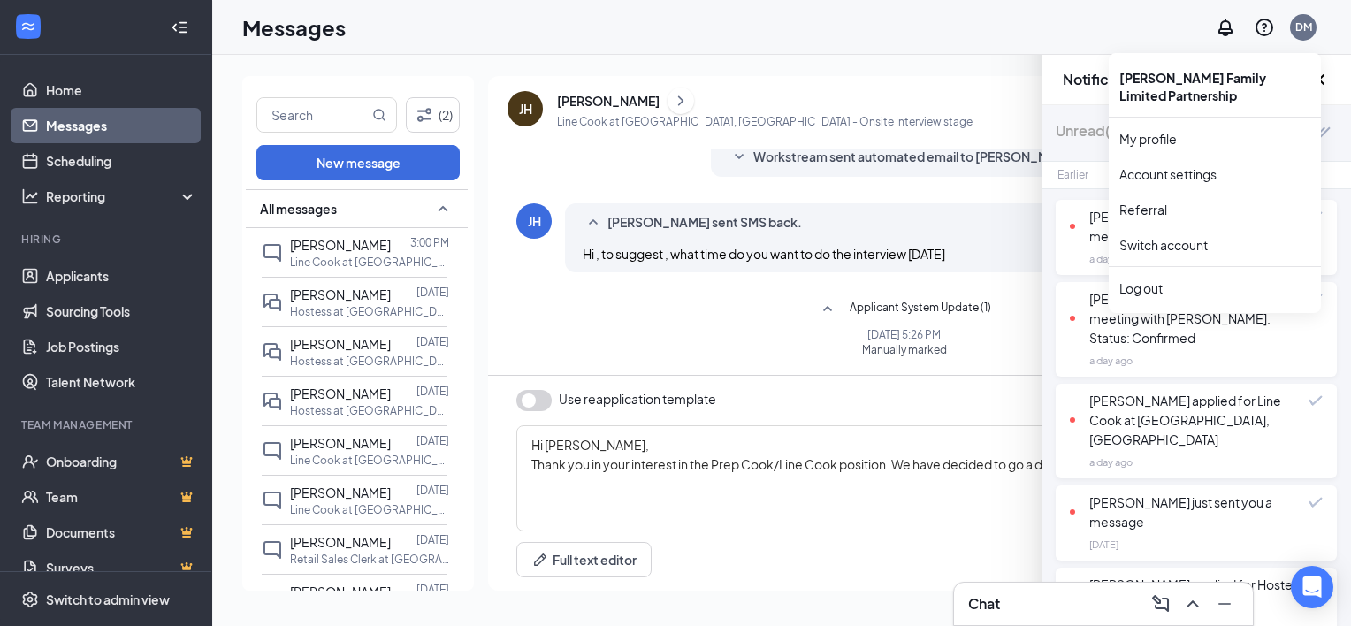
click at [1318, 80] on div "[PERSON_NAME] Family Limited Partnership" at bounding box center [1215, 86] width 212 height 53
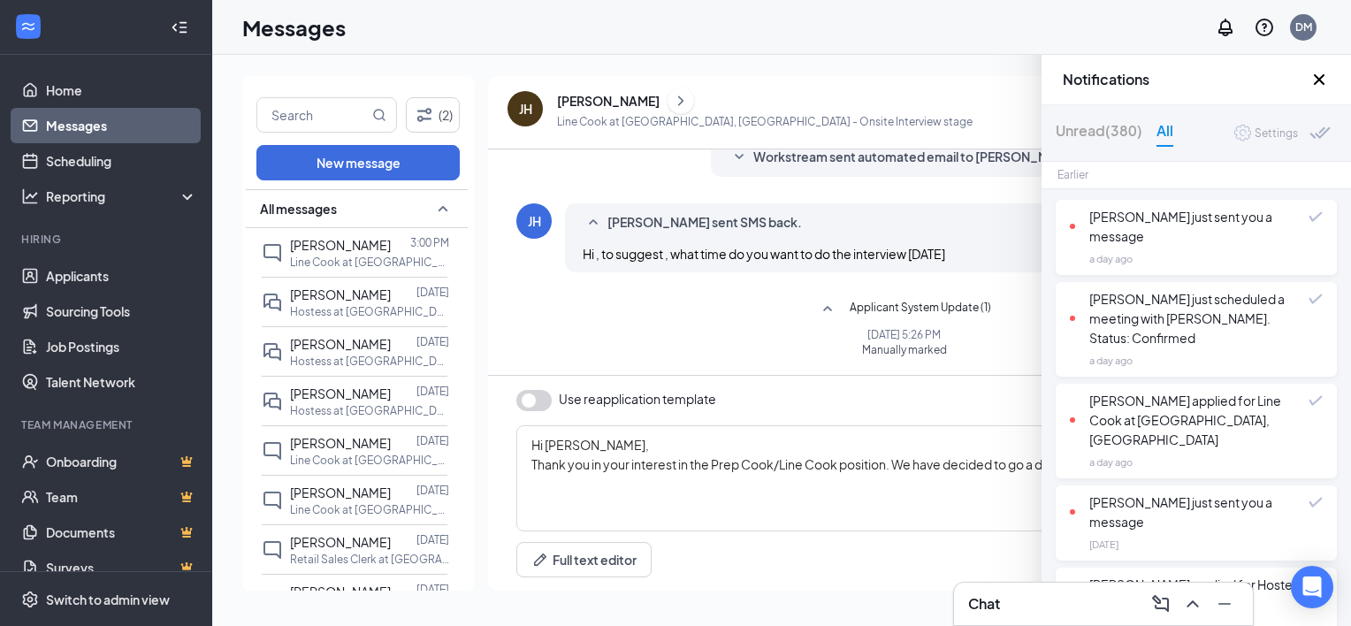
click at [1323, 78] on icon "Cross" at bounding box center [1319, 79] width 21 height 21
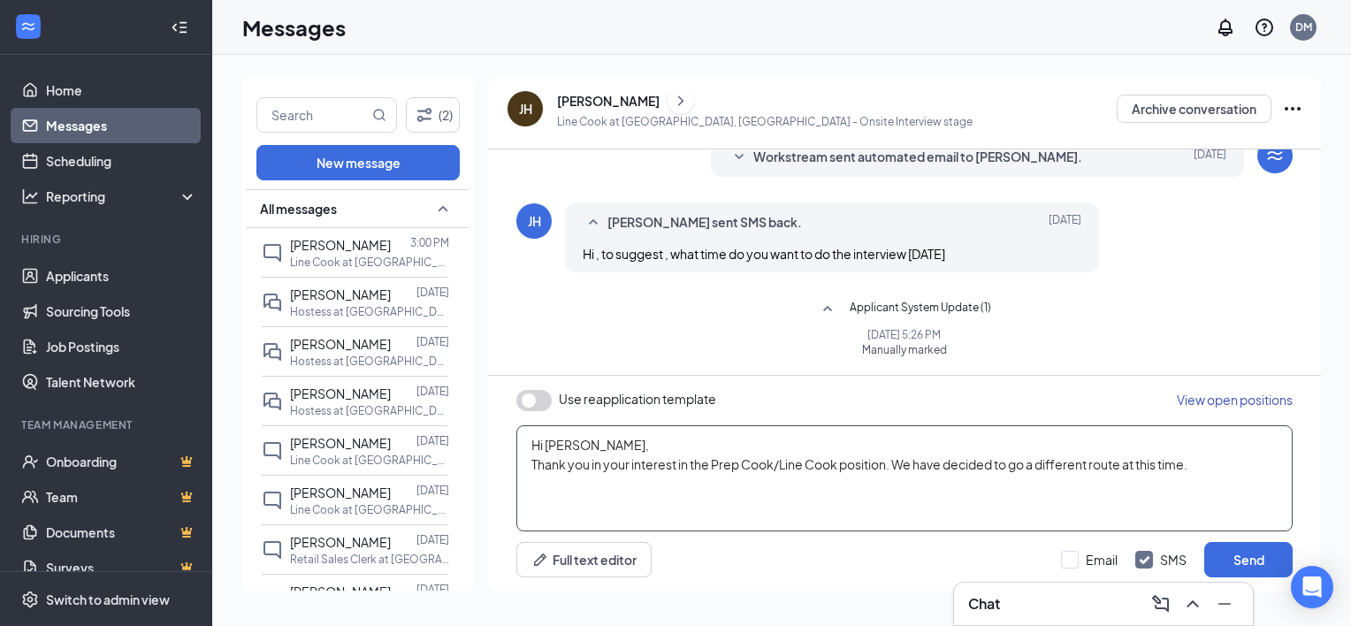
click at [1209, 474] on textarea "Hi [PERSON_NAME], Thank you in your interest in the Prep Cook/Line Cook positio…" at bounding box center [904, 478] width 776 height 106
click at [909, 488] on textarea "Hi [PERSON_NAME], Thank you in your interest in the Prep Cook/Line Cook positio…" at bounding box center [904, 478] width 776 height 106
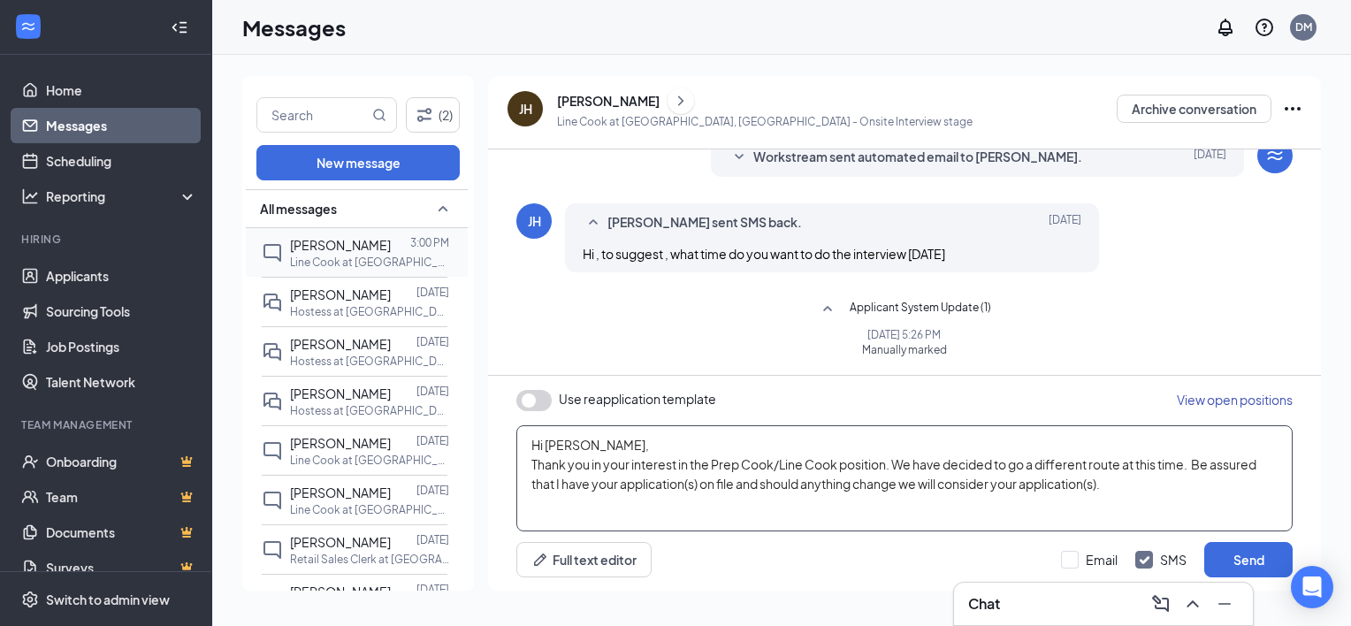
type textarea "Hi [PERSON_NAME], Thank you in your interest in the Prep Cook/Line Cook positio…"
click at [334, 253] on span "[PERSON_NAME]" at bounding box center [340, 245] width 101 height 16
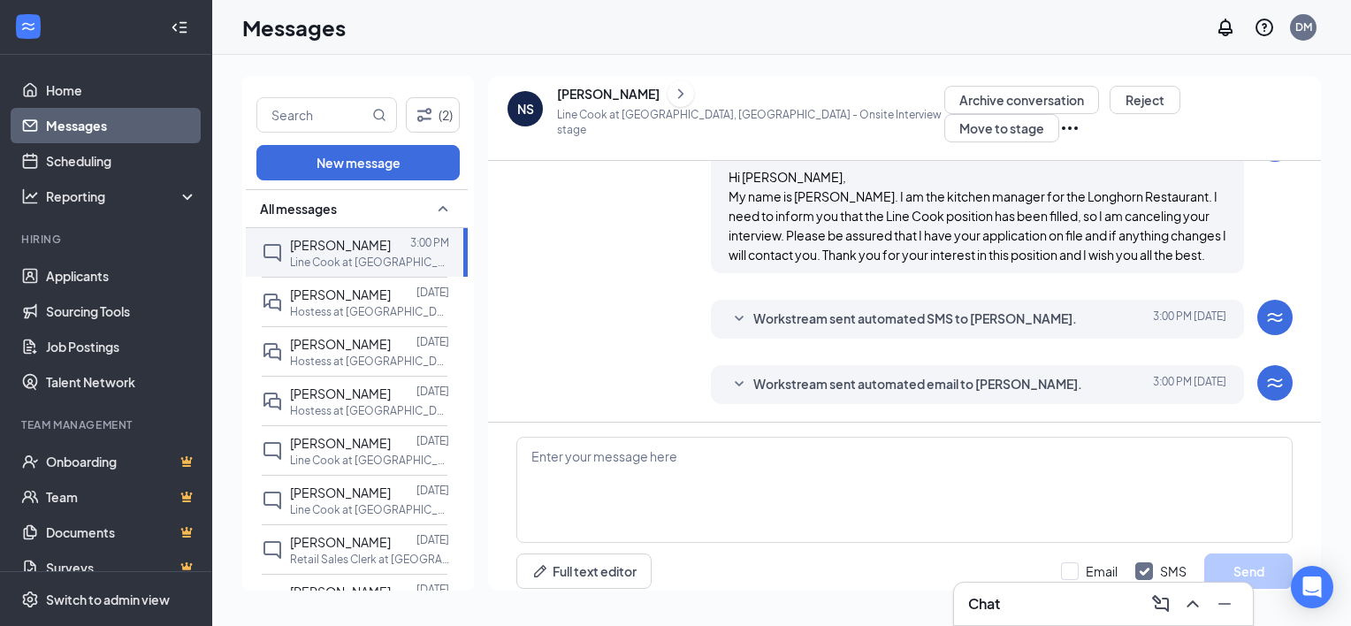
scroll to position [676, 0]
click at [386, 163] on button "New message" at bounding box center [357, 162] width 203 height 35
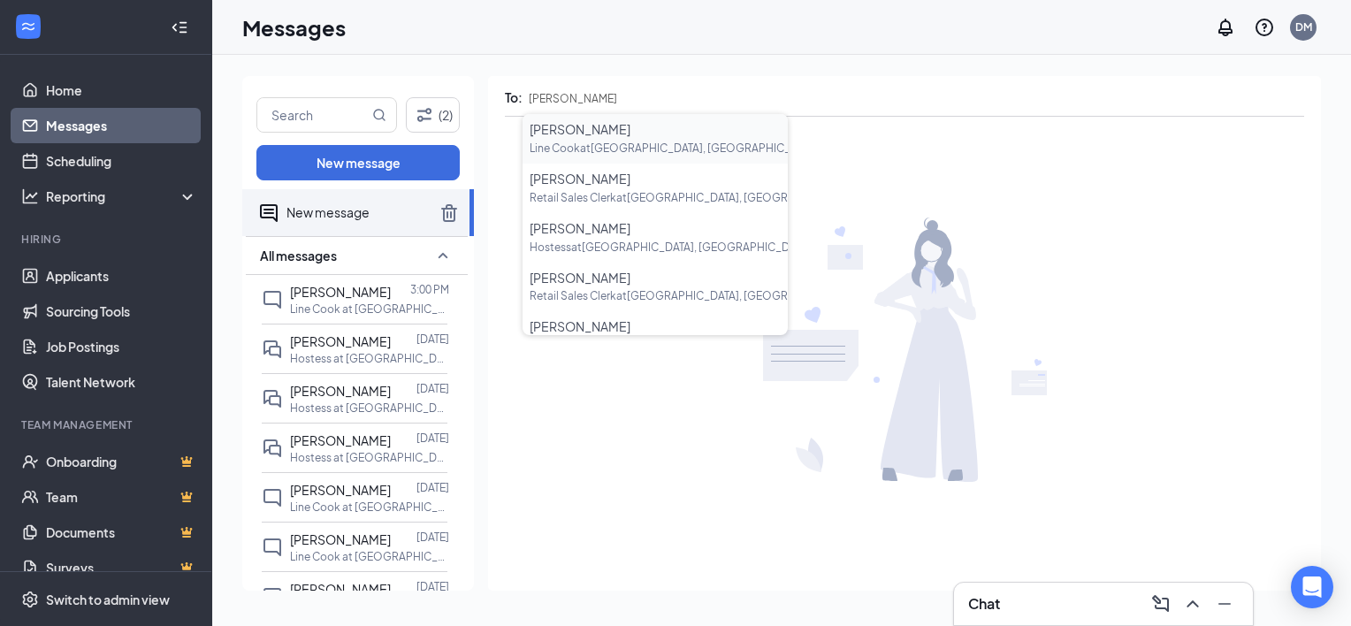
type input "[PERSON_NAME]"
click at [591, 173] on span "[PERSON_NAME]" at bounding box center [580, 179] width 101 height 16
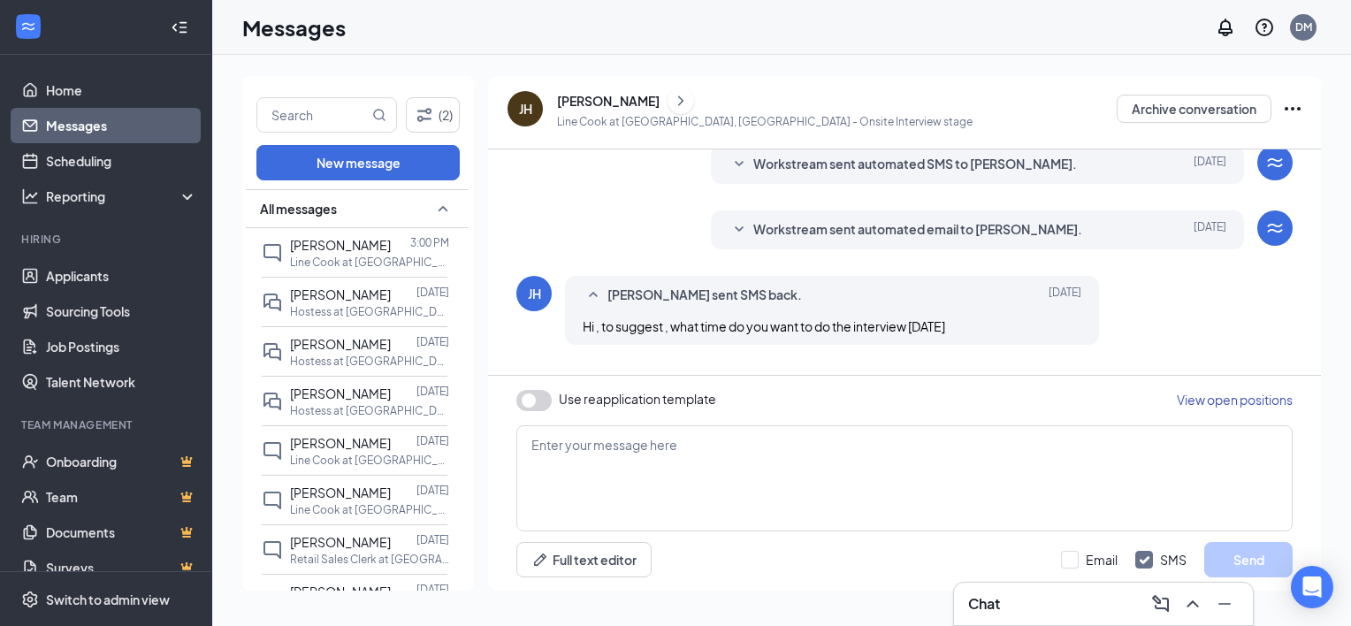
scroll to position [103, 0]
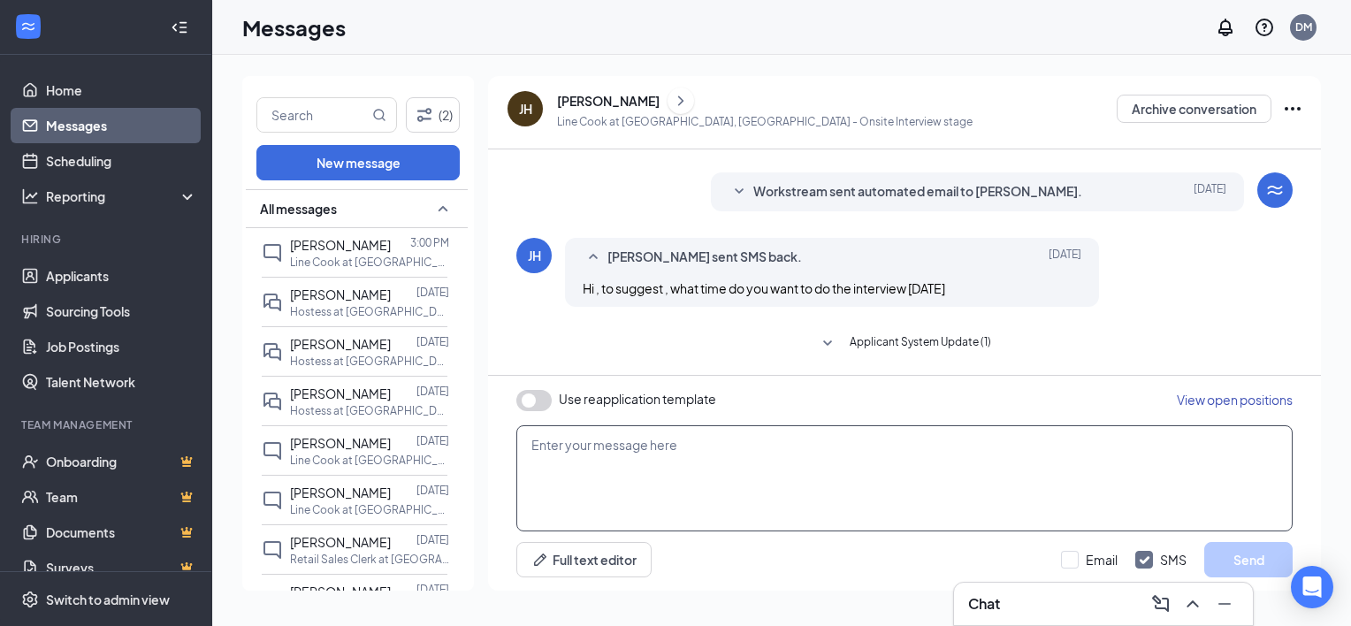
click at [583, 446] on textarea at bounding box center [904, 478] width 776 height 106
type textarea "H"
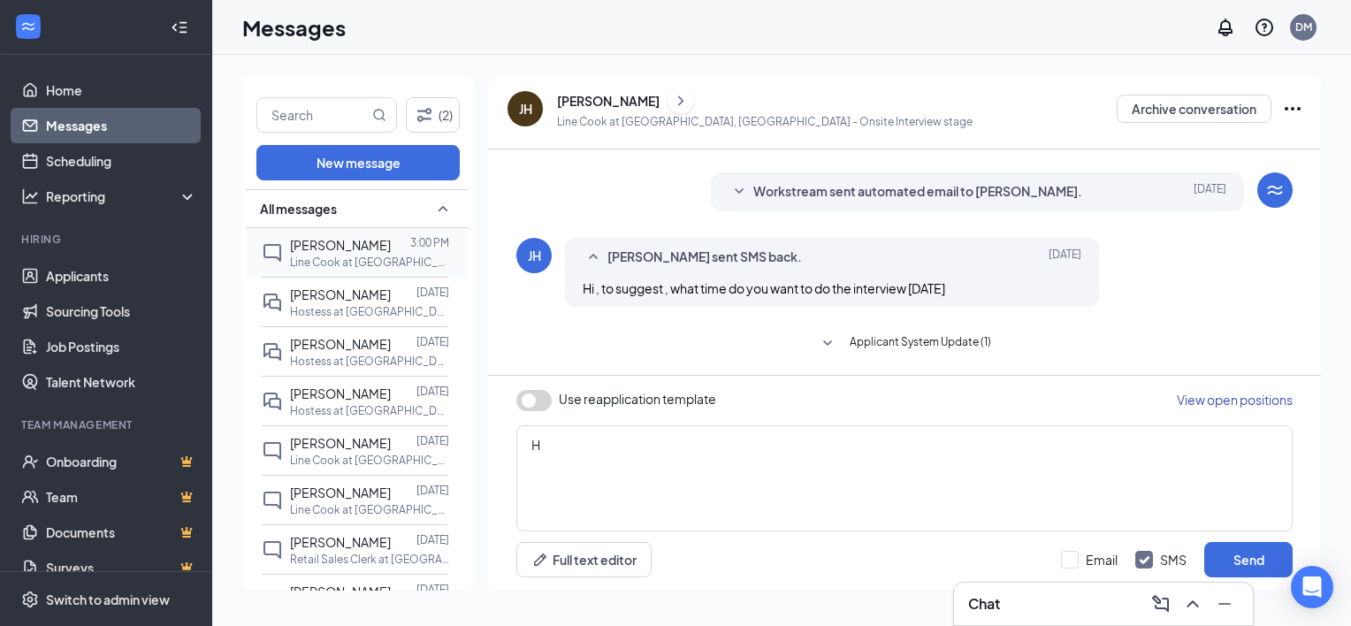
click at [337, 270] on p "Line Cook at [GEOGRAPHIC_DATA], [GEOGRAPHIC_DATA]" at bounding box center [369, 262] width 159 height 15
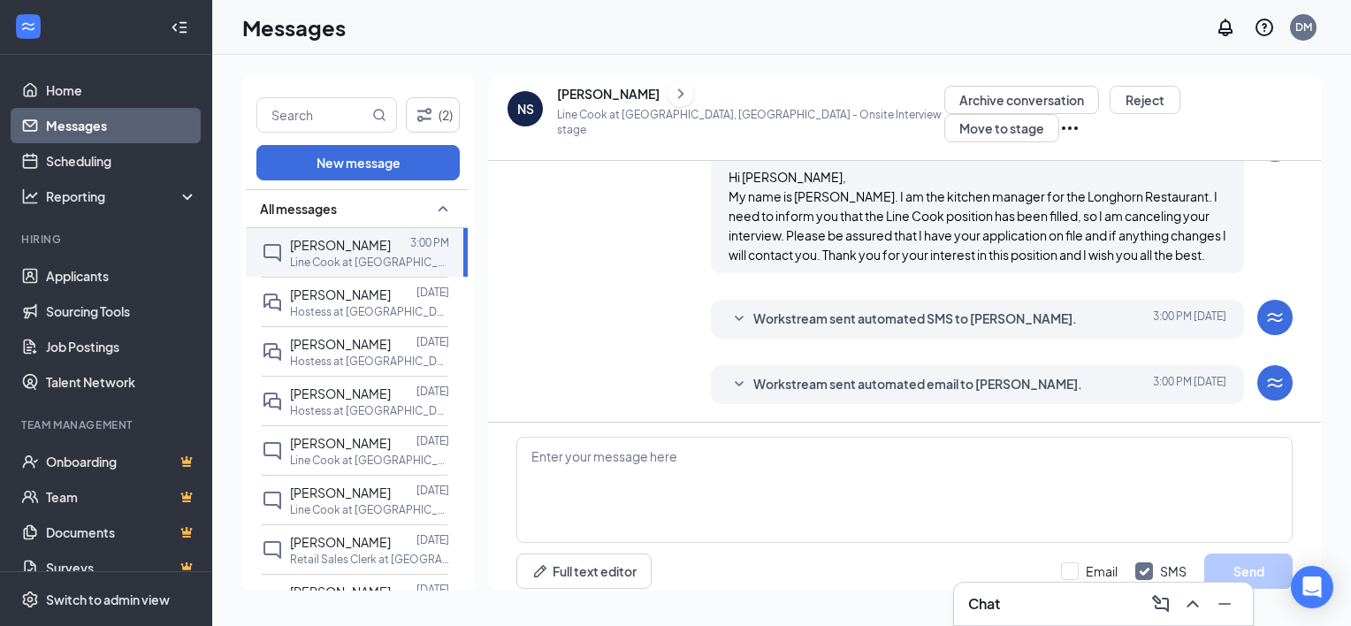
scroll to position [587, 0]
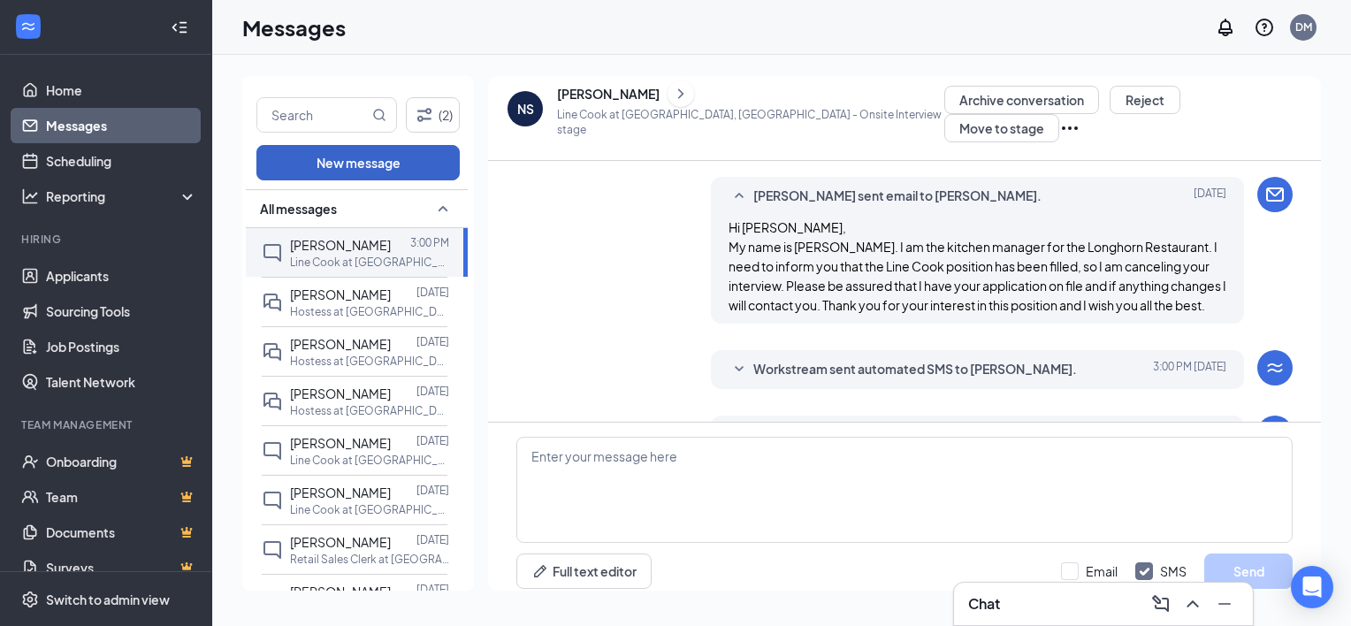
click at [358, 177] on button "New message" at bounding box center [357, 162] width 203 height 35
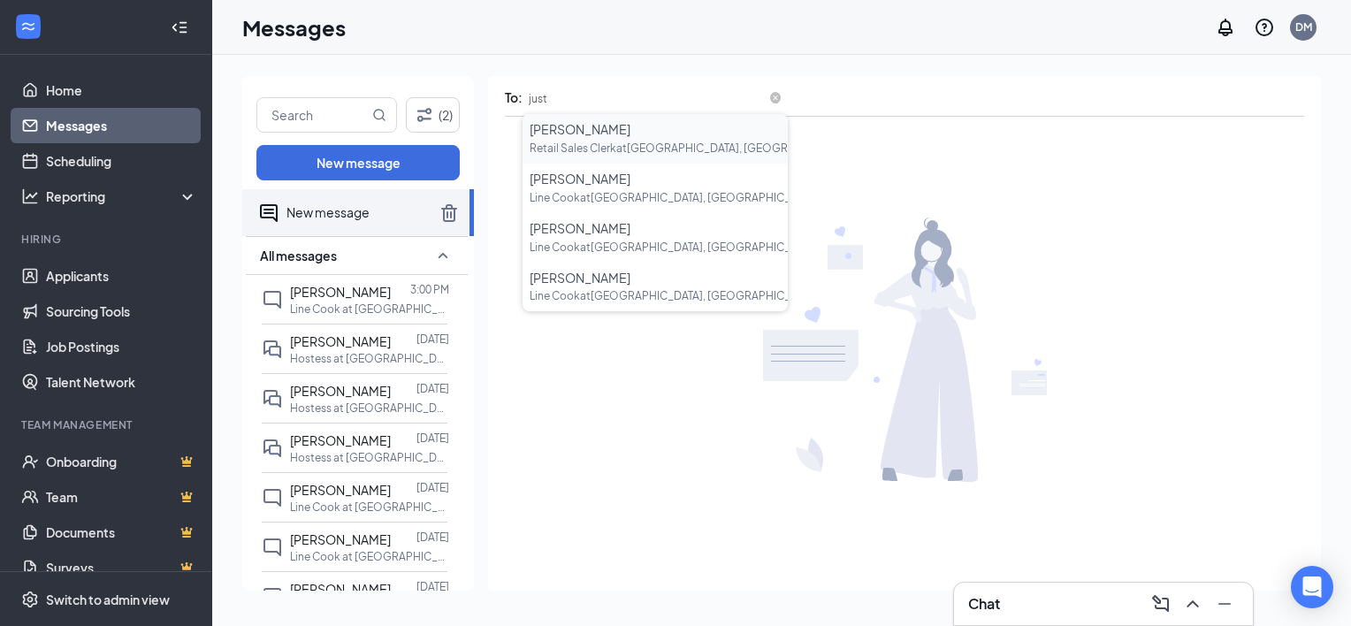
type input "justi"
click at [578, 191] on span "Line Cook at [GEOGRAPHIC_DATA], [GEOGRAPHIC_DATA]" at bounding box center [675, 197] width 290 height 13
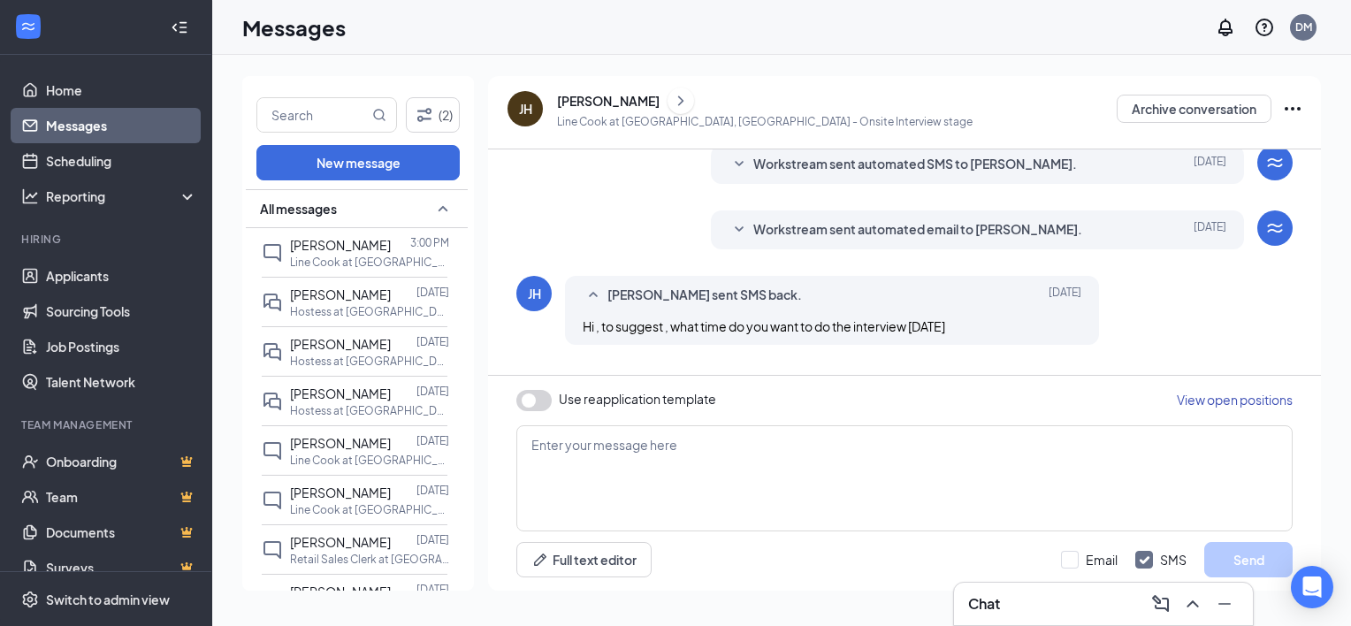
scroll to position [103, 0]
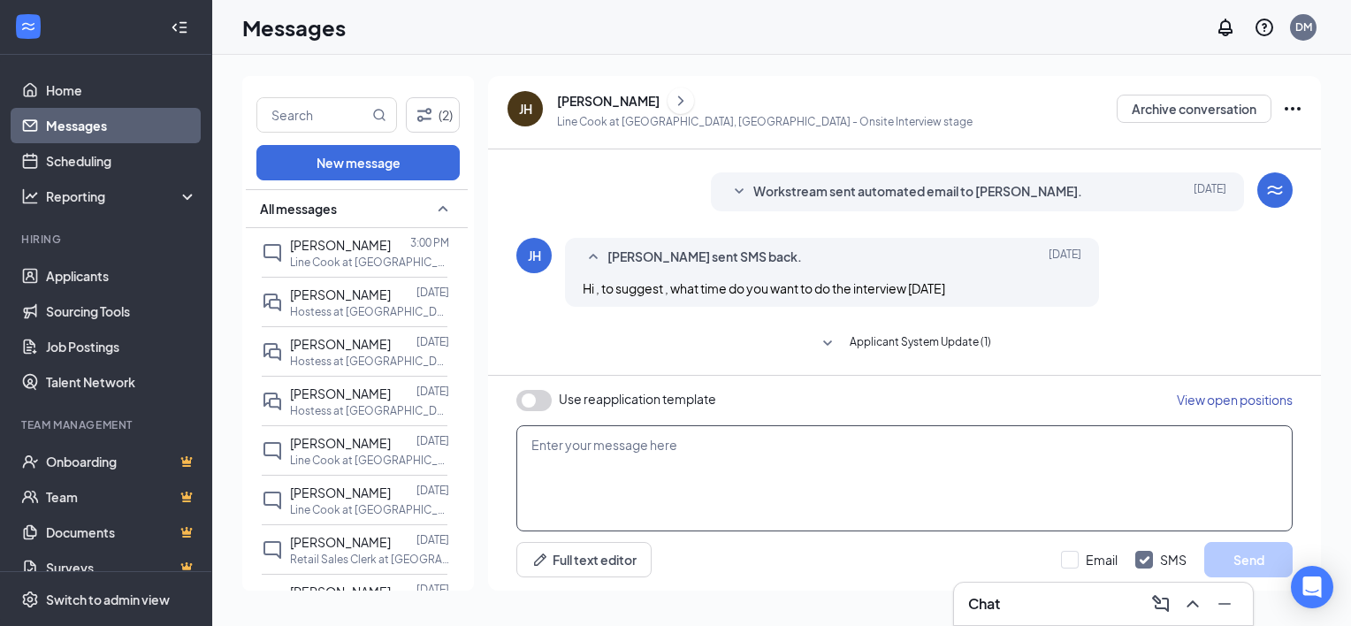
click at [565, 447] on textarea at bounding box center [904, 478] width 776 height 106
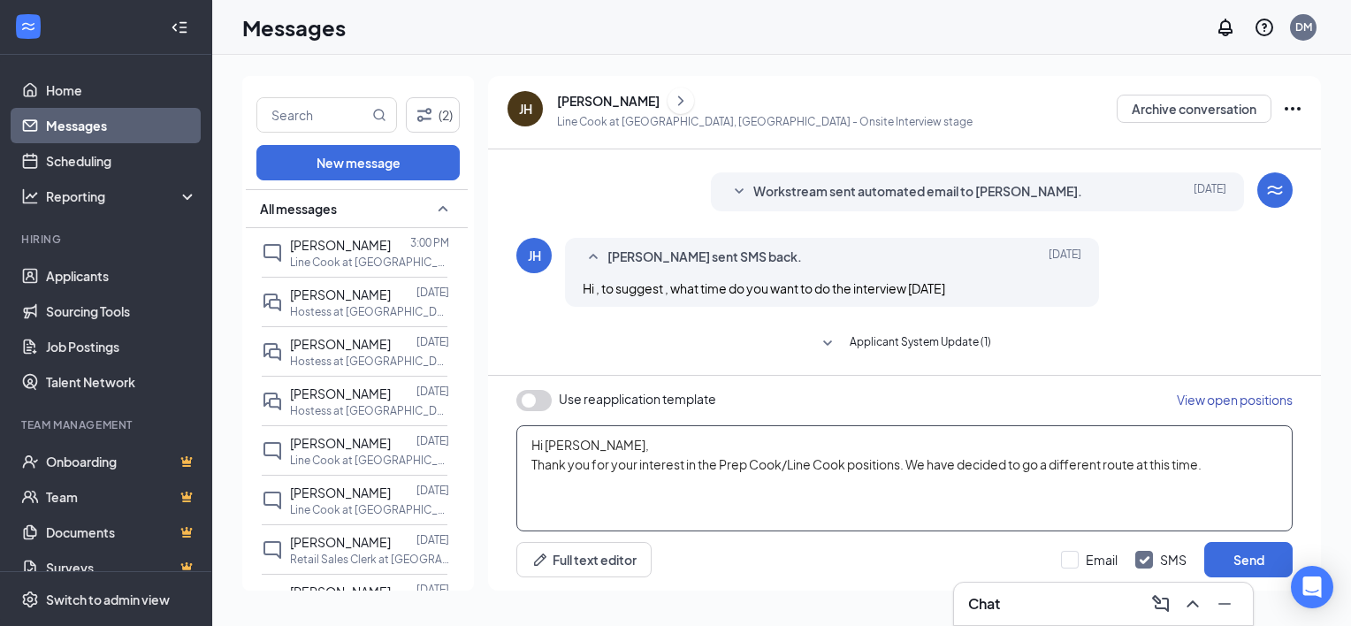
click at [1227, 465] on textarea "Hi [PERSON_NAME], Thank you for your interest in the Prep Cook/Line Cook positi…" at bounding box center [904, 478] width 776 height 106
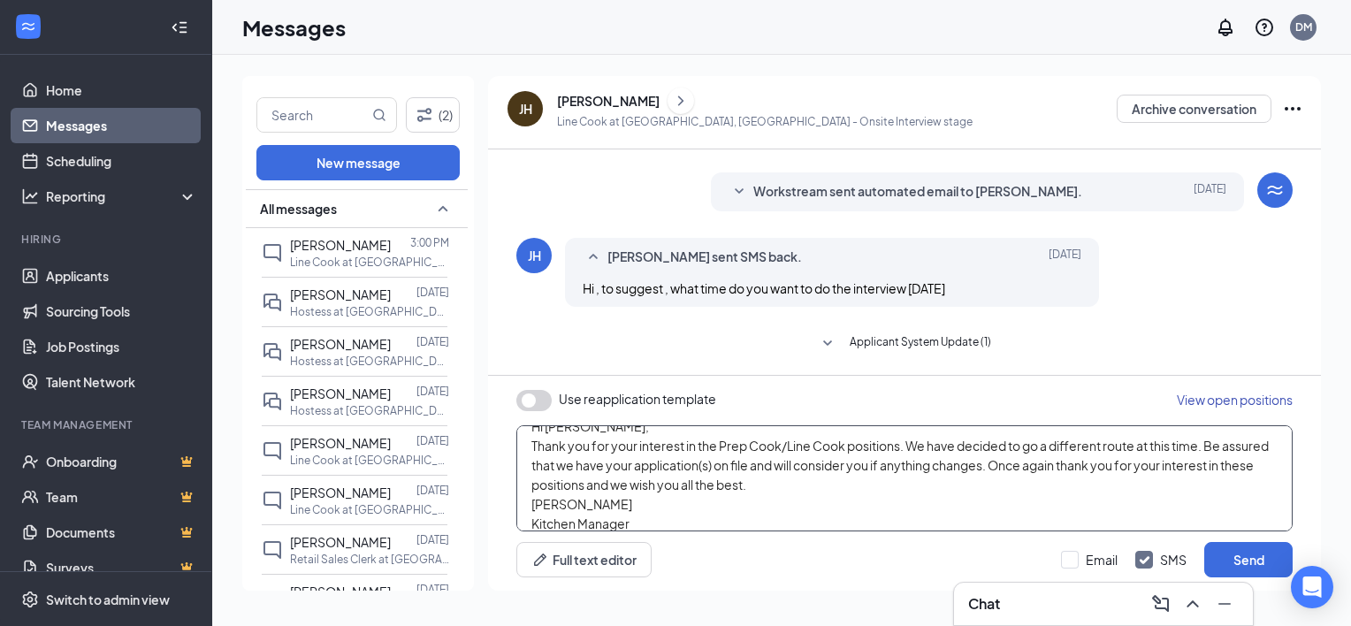
scroll to position [38, 0]
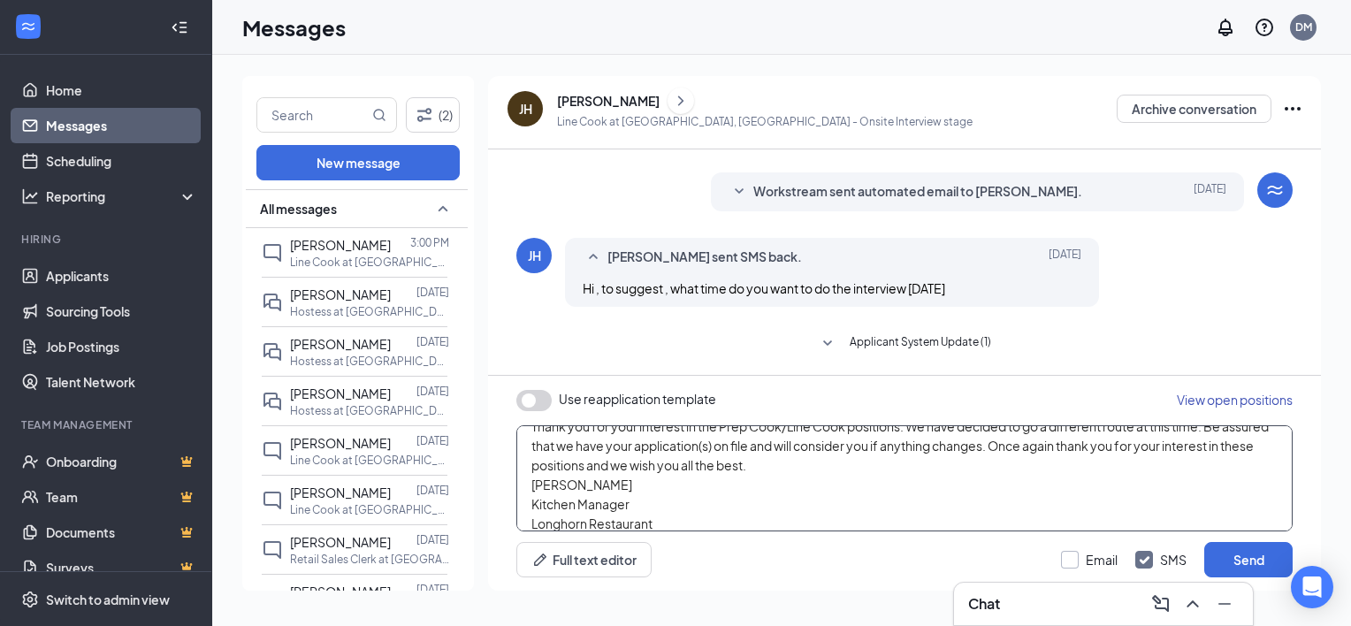
type textarea "Hi [PERSON_NAME], Thank you for your interest in the Prep Cook/Line Cook positi…"
click at [1071, 557] on input "Email" at bounding box center [1089, 560] width 57 height 18
checkbox input "true"
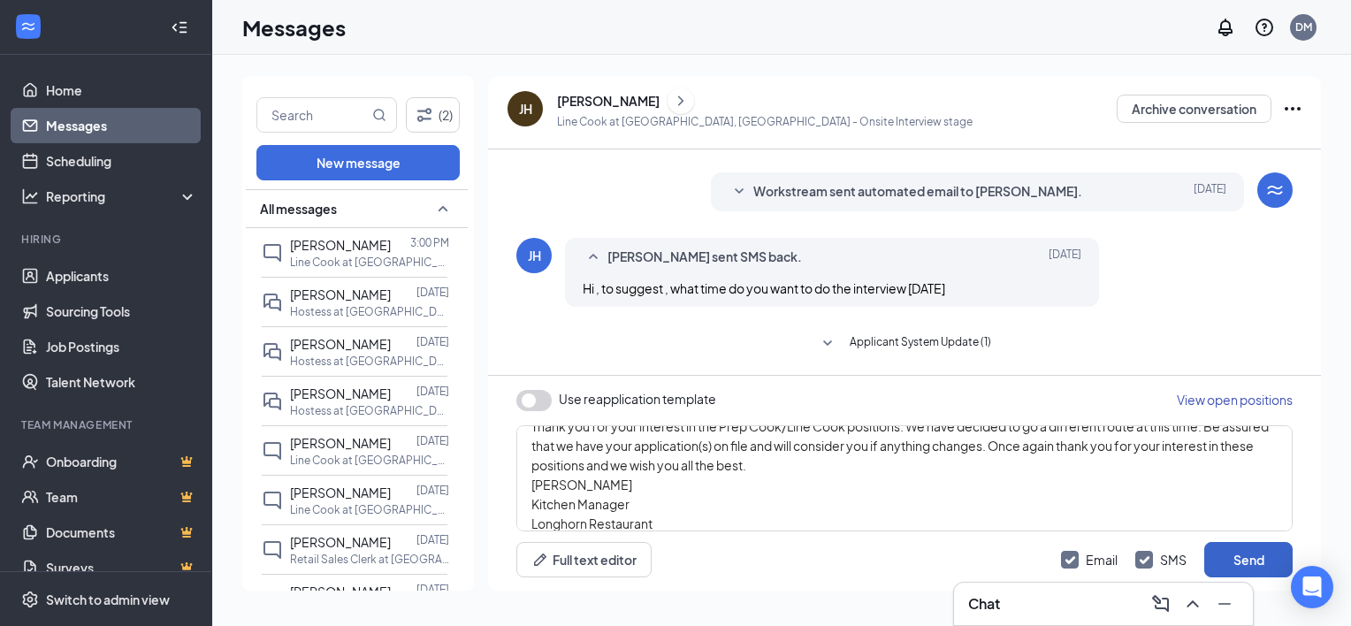
click at [1258, 554] on button "Send" at bounding box center [1248, 559] width 88 height 35
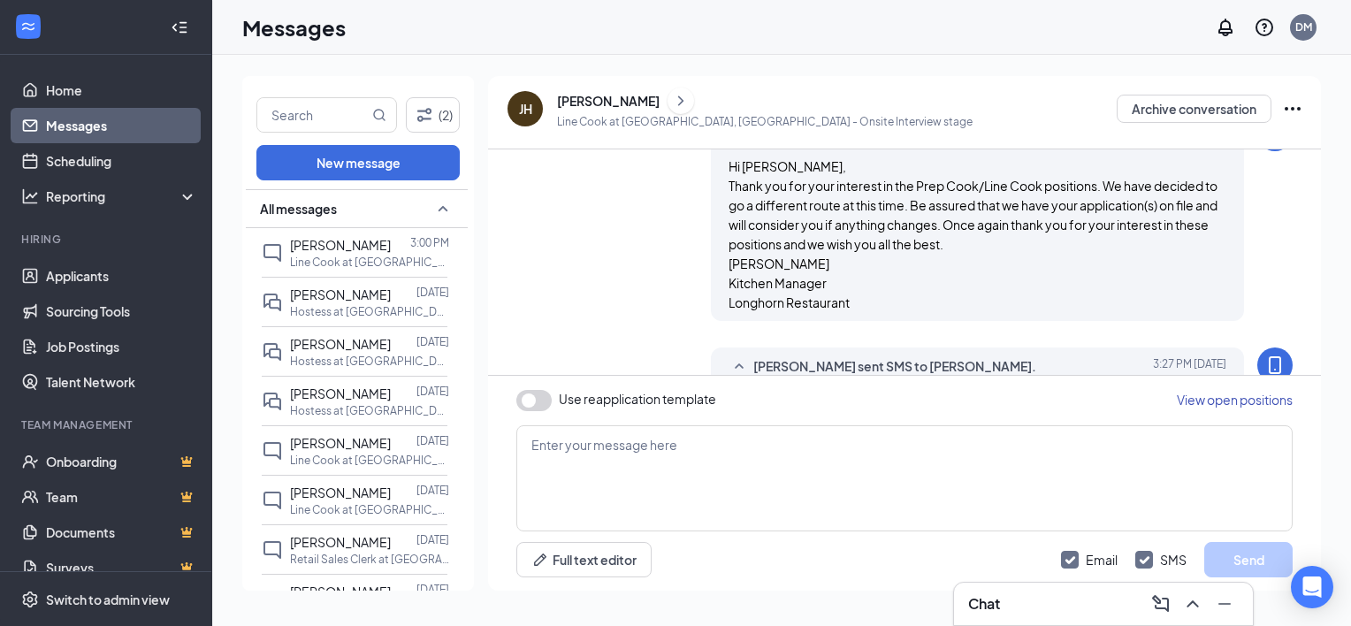
scroll to position [566, 0]
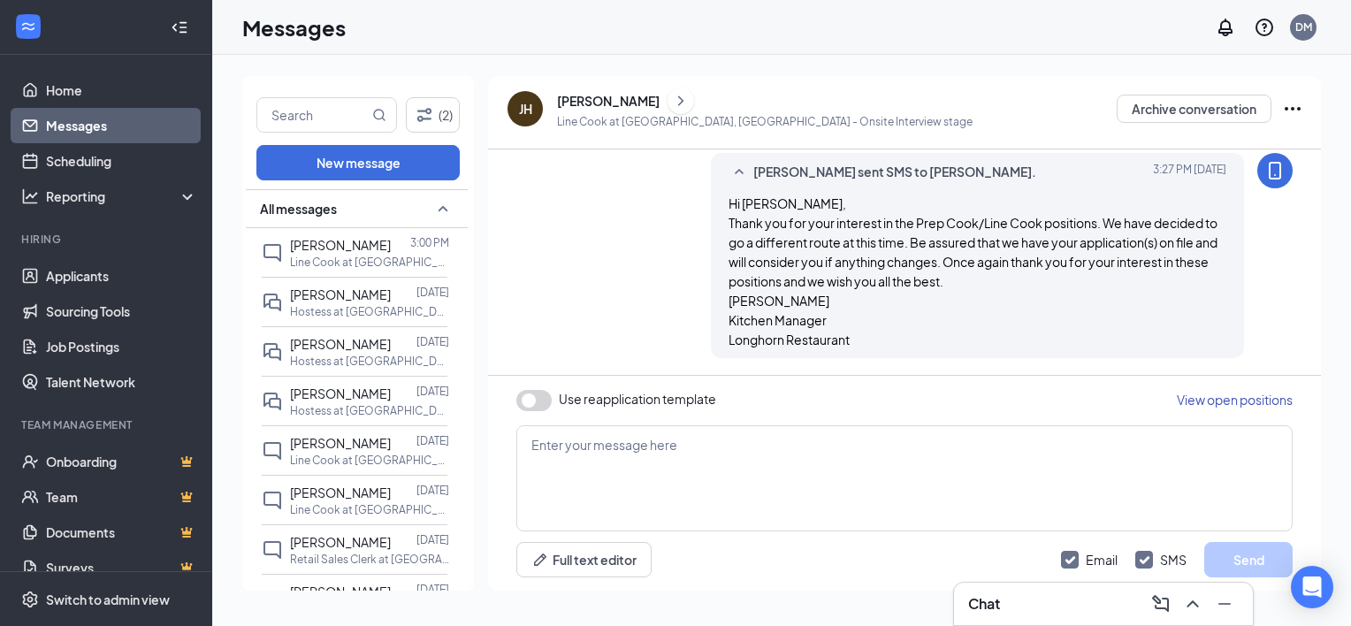
click at [1265, 167] on icon "MobileSms" at bounding box center [1275, 170] width 21 height 21
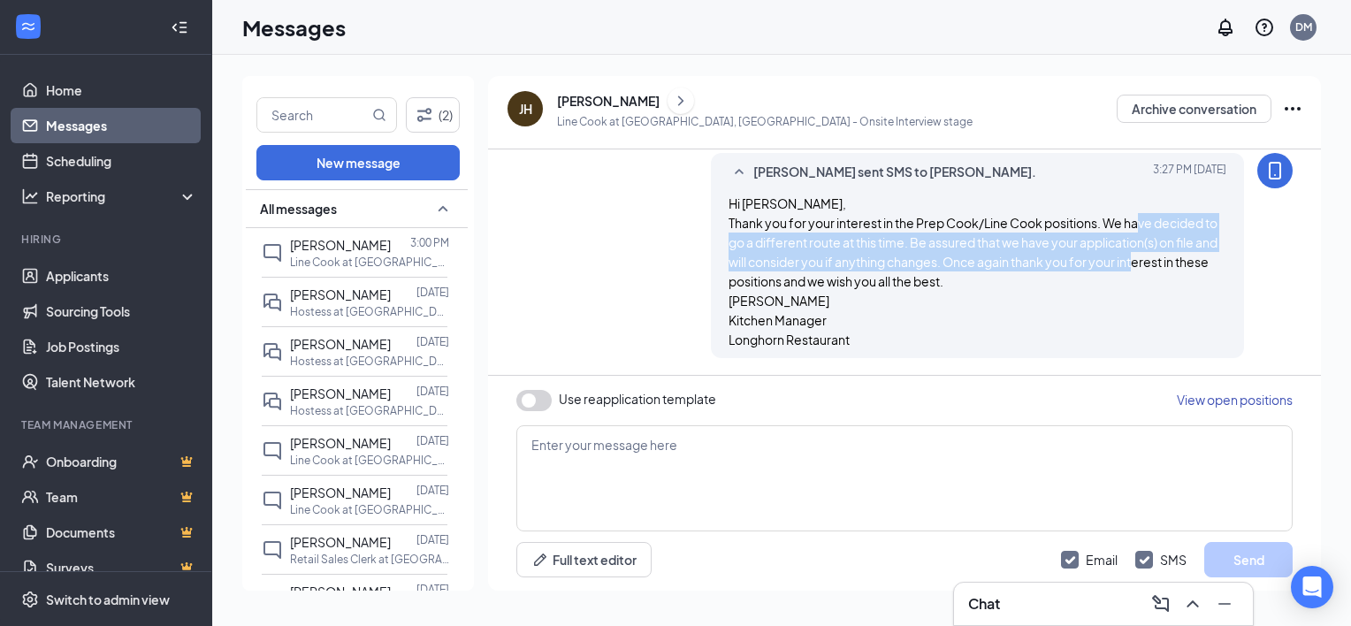
drag, startPoint x: 1180, startPoint y: 218, endPoint x: 1190, endPoint y: 259, distance: 42.0
click at [1190, 259] on span "Hi [PERSON_NAME], Thank you for your interest in the Prep Cook/Line Cook positi…" at bounding box center [973, 271] width 489 height 152
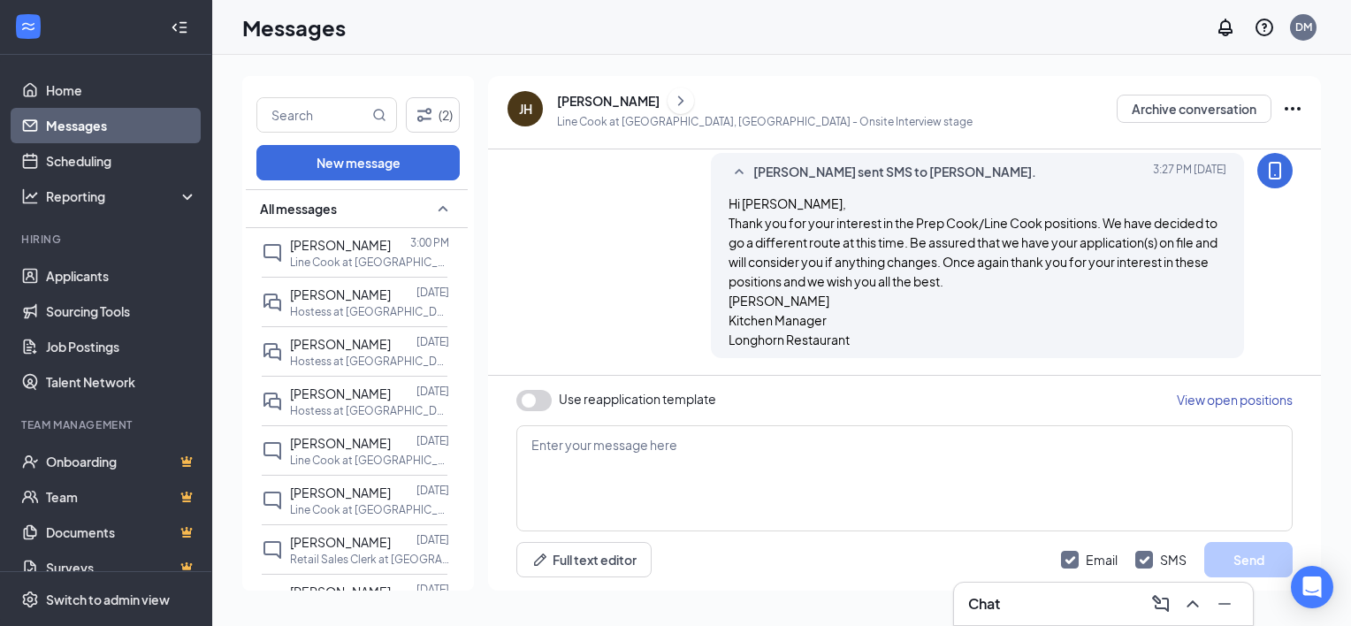
drag, startPoint x: 1190, startPoint y: 259, endPoint x: 1166, endPoint y: 207, distance: 57.4
click at [1166, 207] on div "Hi [PERSON_NAME], Thank you for your interest in the Prep Cook/Line Cook positi…" at bounding box center [978, 272] width 499 height 156
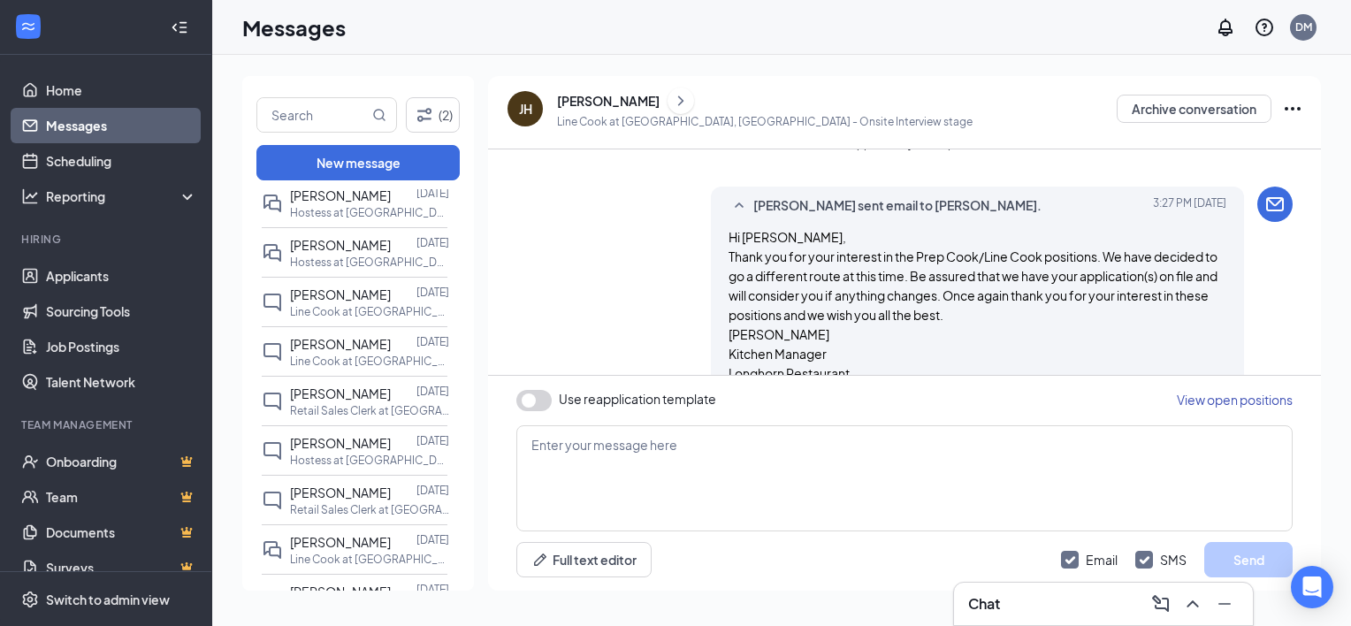
scroll to position [0, 0]
click at [532, 403] on button "button" at bounding box center [533, 400] width 35 height 21
type textarea "Hi {{applicant_first_name}}, Thank you for previously applying to the {{positio…"
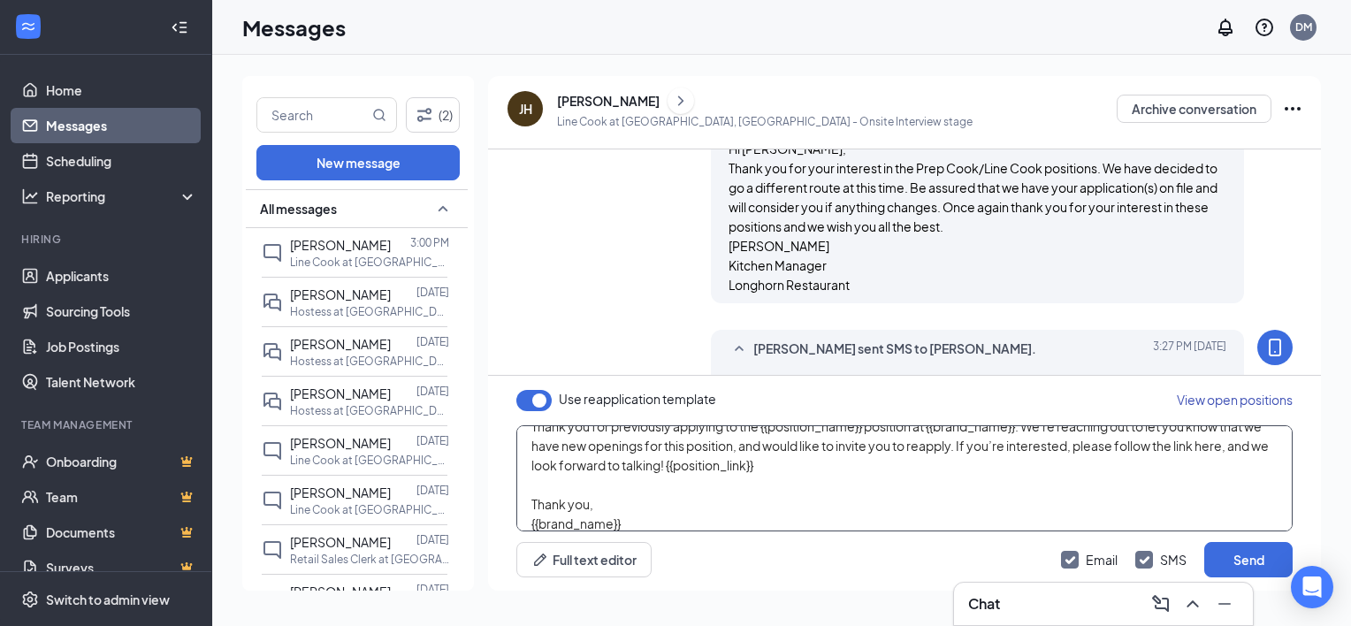
scroll to position [88, 0]
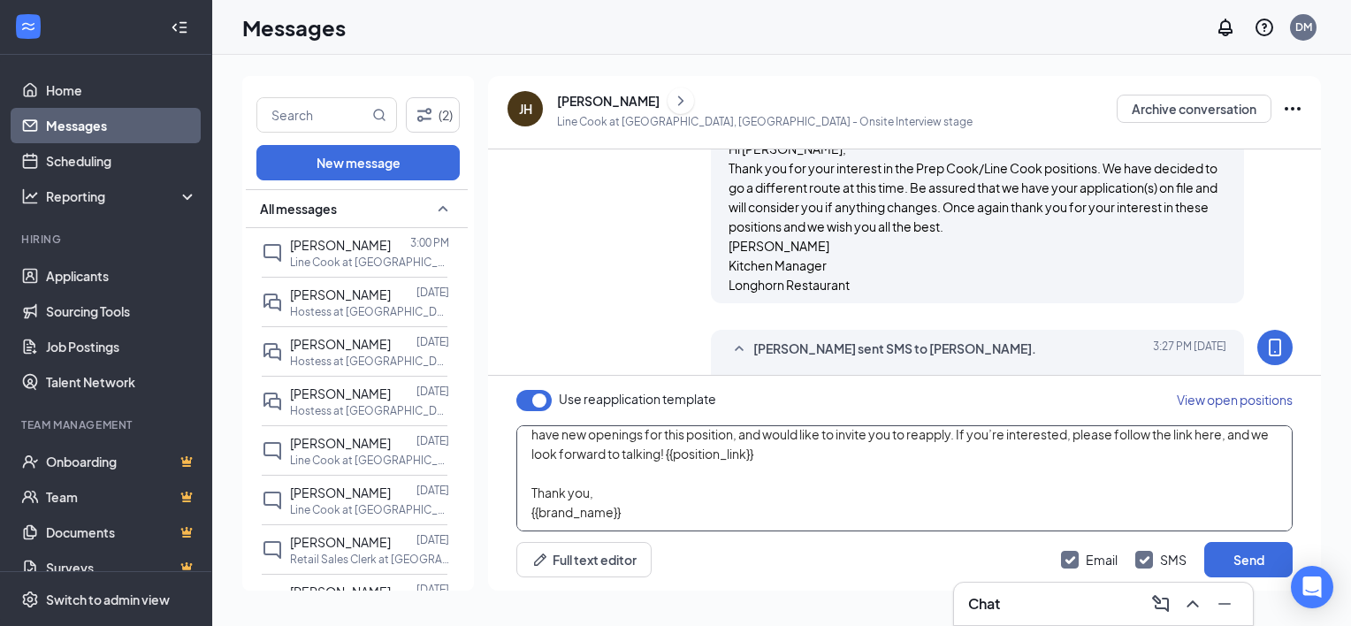
click at [646, 491] on textarea "Hi {{applicant_first_name}}, Thank you for previously applying to the {{positio…" at bounding box center [904, 478] width 776 height 106
click at [540, 394] on button "button" at bounding box center [533, 400] width 35 height 21
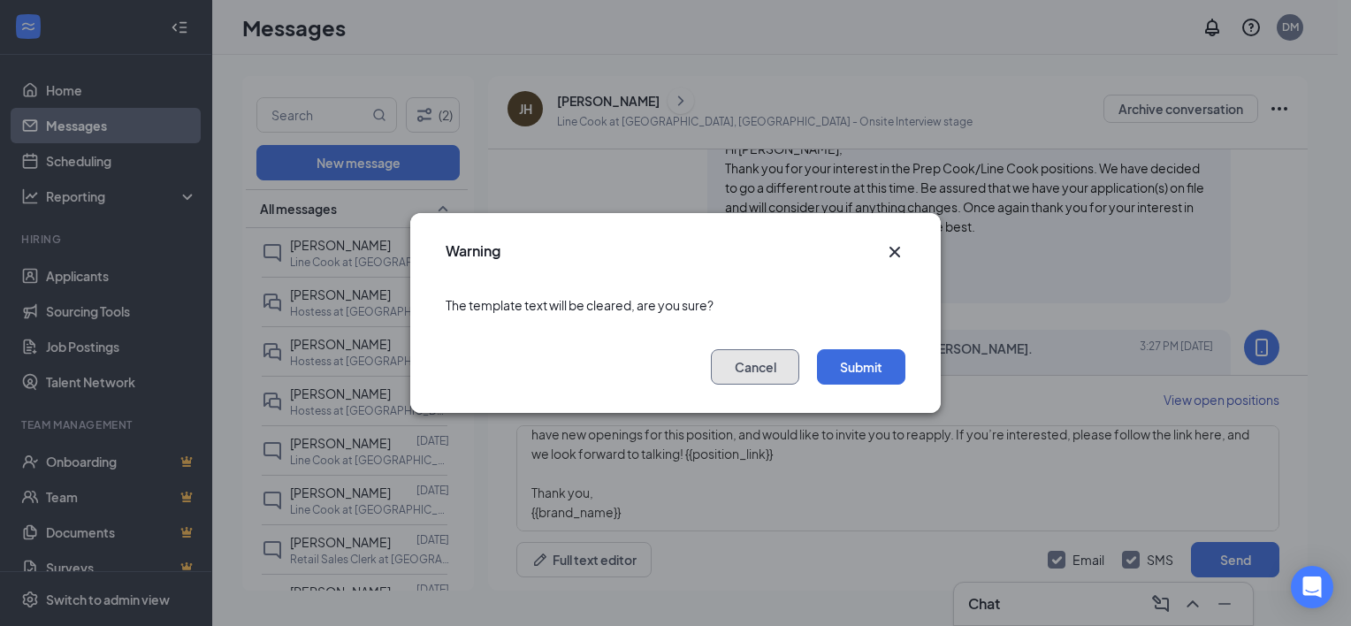
click at [757, 366] on button "Cancel" at bounding box center [755, 366] width 88 height 35
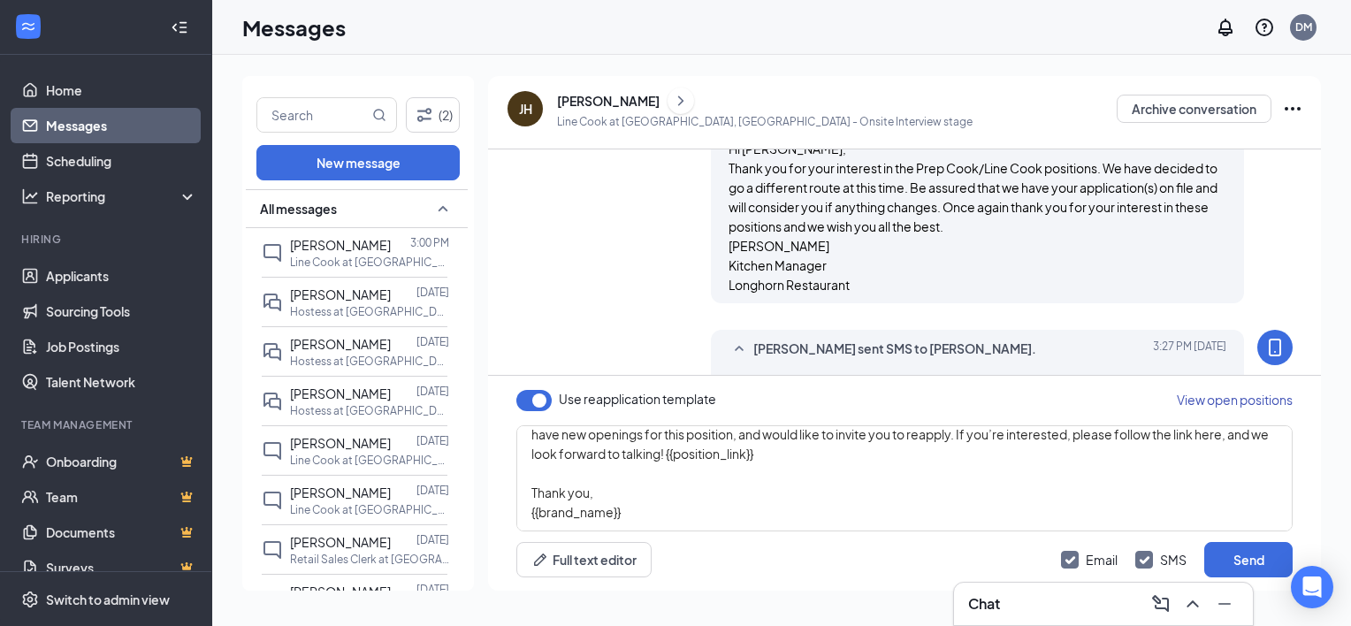
click at [544, 397] on button "button" at bounding box center [533, 400] width 35 height 21
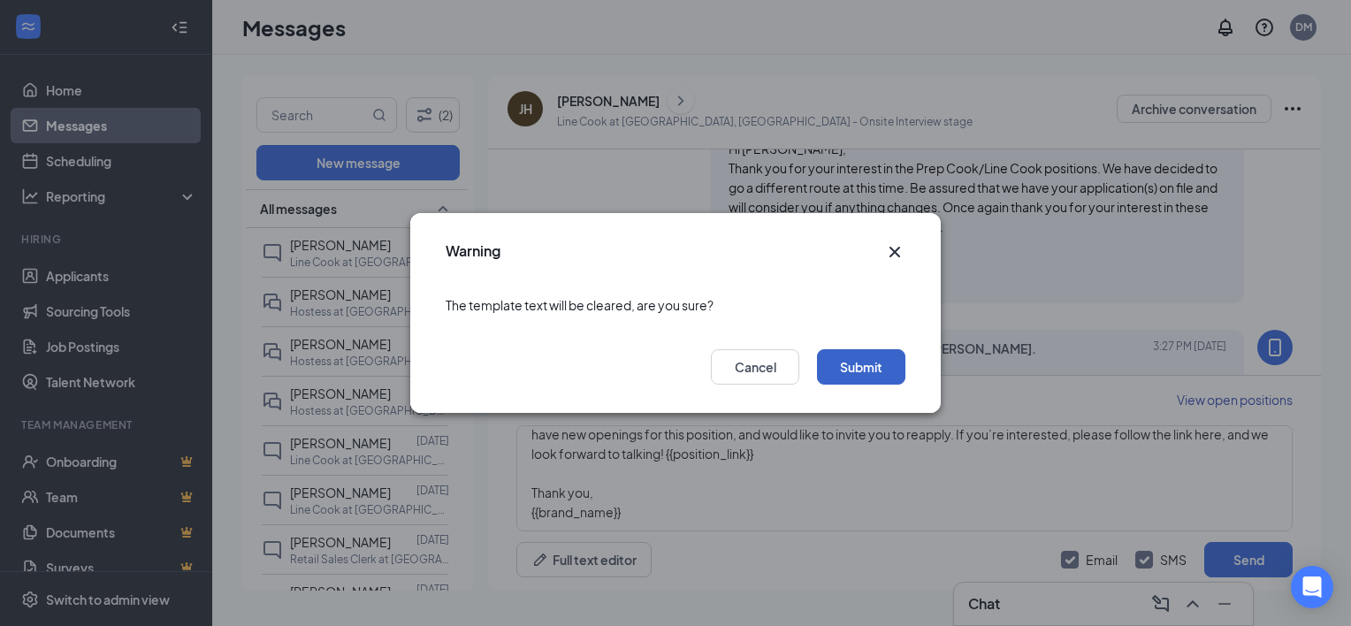
click at [849, 370] on button "Submit" at bounding box center [861, 366] width 88 height 35
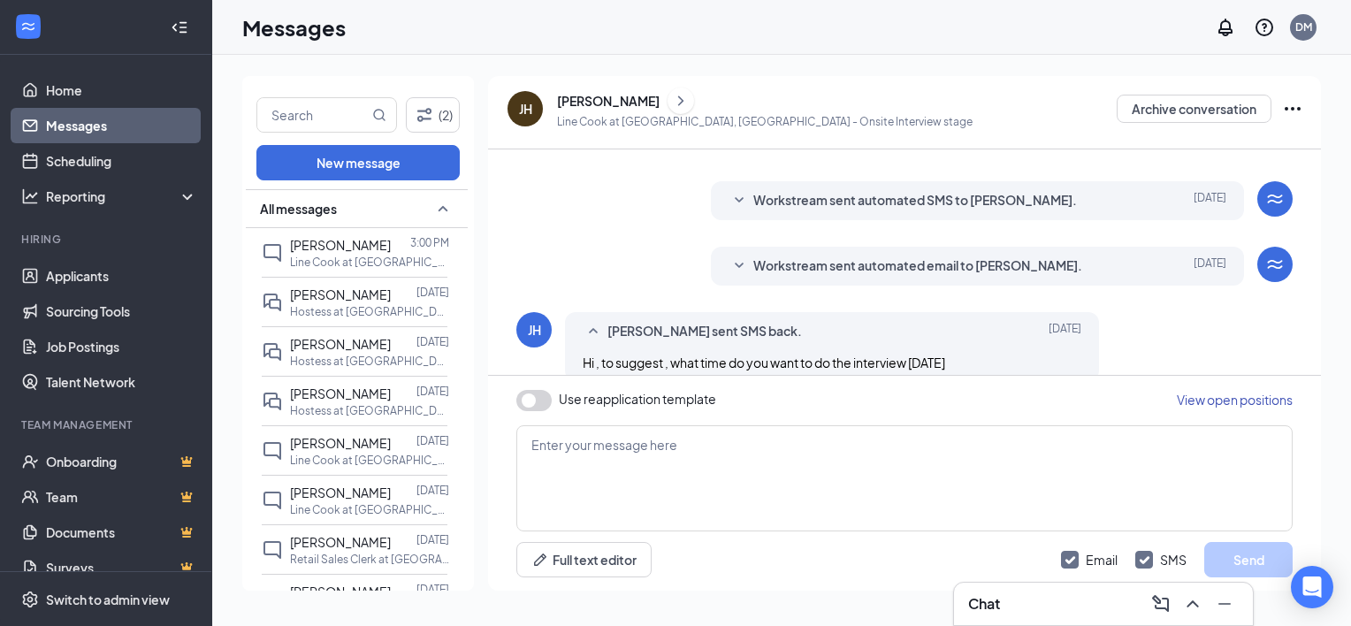
scroll to position [0, 0]
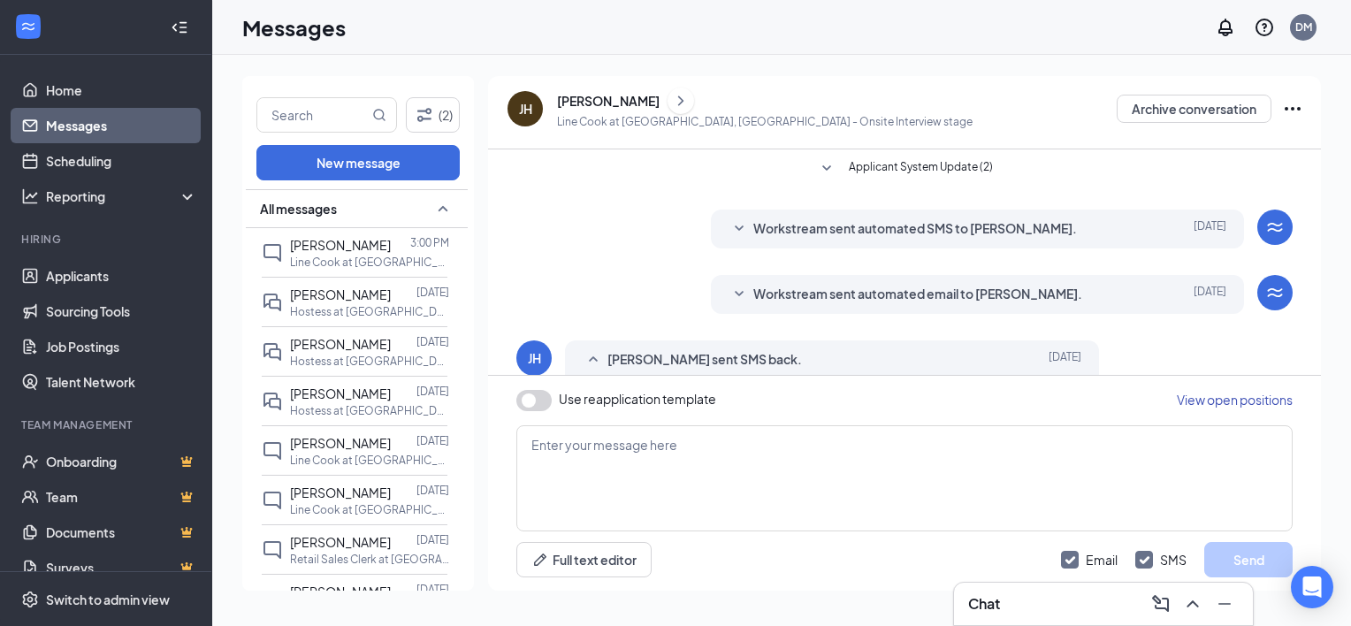
click at [928, 152] on div "Applicant System Update (2) Workstream sent automated SMS to [PERSON_NAME]. [DA…" at bounding box center [904, 545] width 776 height 792
click at [920, 164] on span "Applicant System Update (2)" at bounding box center [921, 168] width 144 height 21
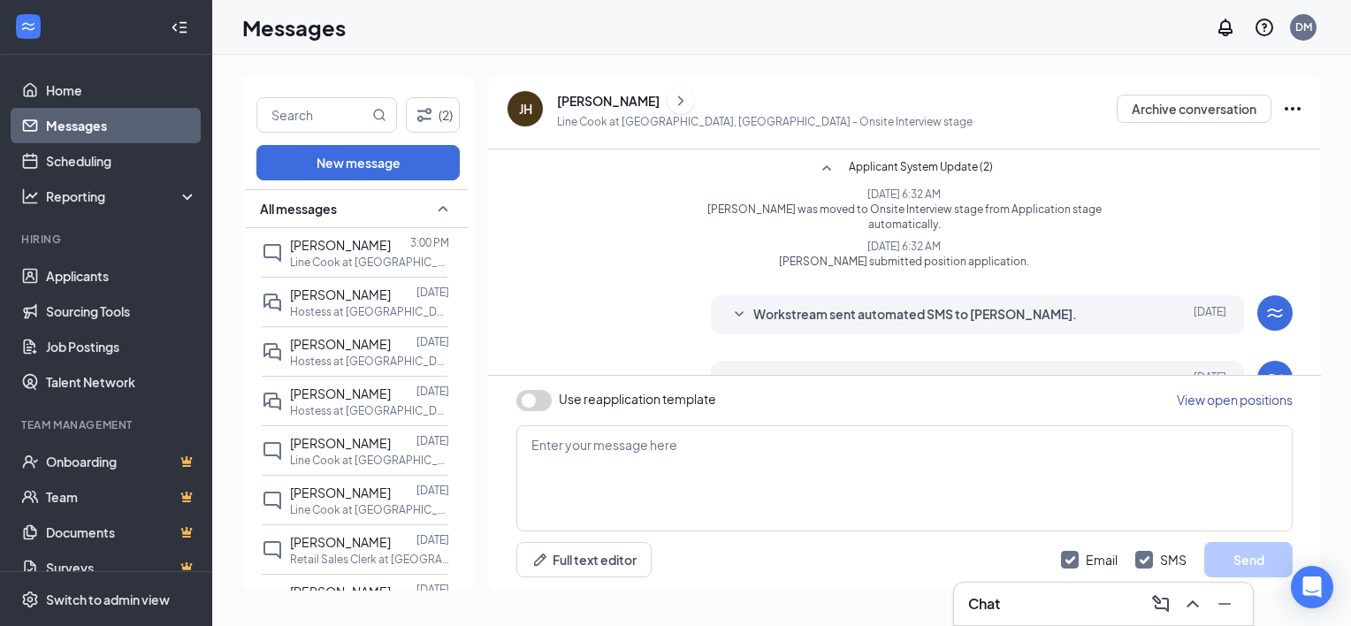
click at [920, 164] on span "Applicant System Update (2)" at bounding box center [921, 168] width 144 height 21
